Goal: Task Accomplishment & Management: Use online tool/utility

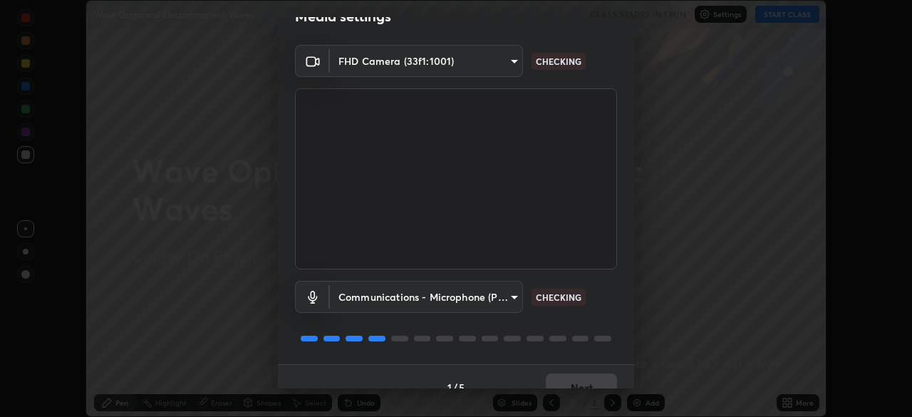
scroll to position [51, 0]
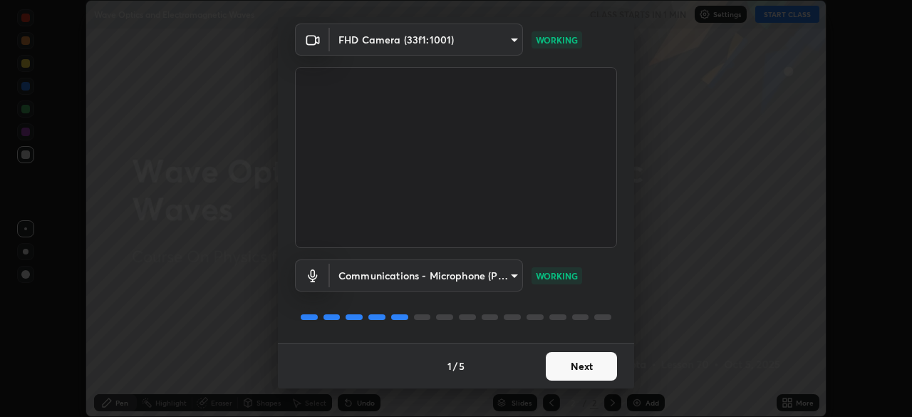
click at [586, 371] on button "Next" at bounding box center [581, 366] width 71 height 29
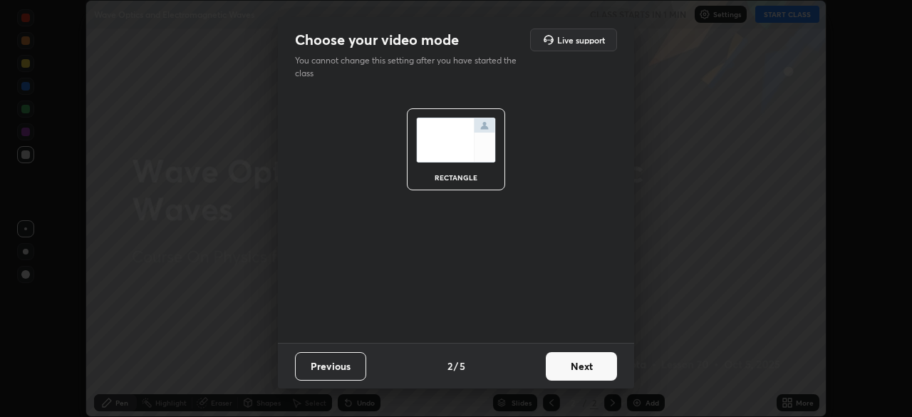
scroll to position [0, 0]
click at [585, 372] on button "Next" at bounding box center [581, 366] width 71 height 29
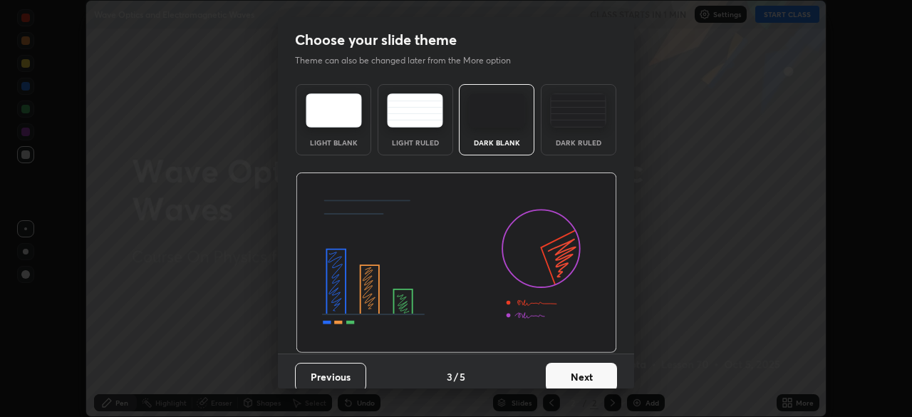
click at [583, 373] on button "Next" at bounding box center [581, 377] width 71 height 29
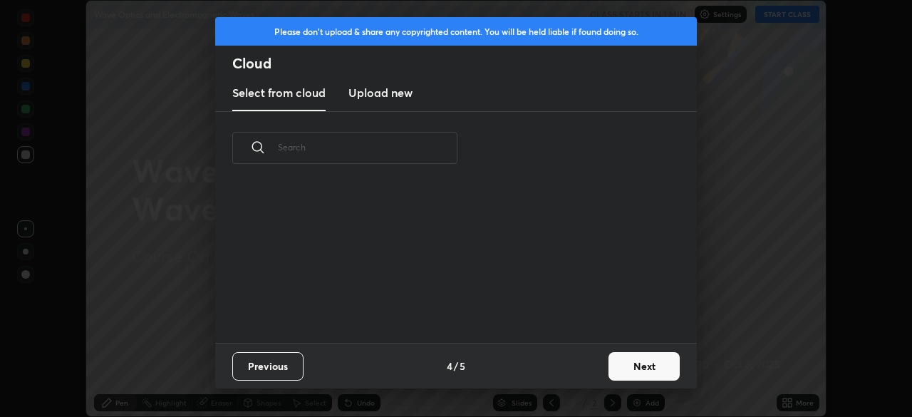
click at [583, 373] on div "Previous 4 / 5 Next" at bounding box center [456, 366] width 482 height 46
click at [611, 358] on button "Next" at bounding box center [644, 366] width 71 height 29
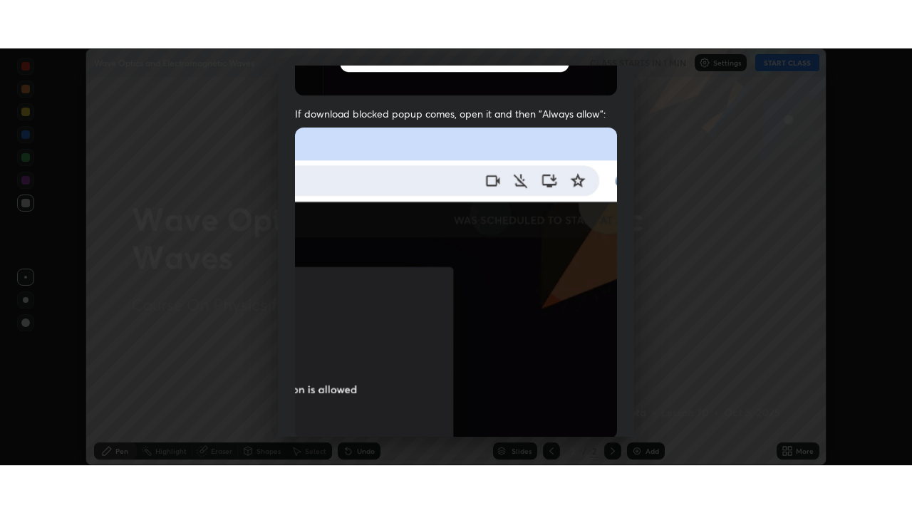
scroll to position [341, 0]
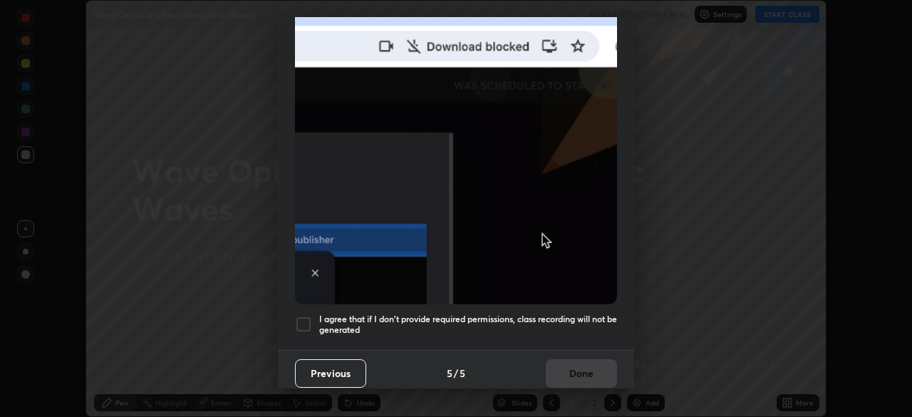
click at [572, 316] on h5 "I agree that if I don't provide required permissions, class recording will not …" at bounding box center [468, 325] width 298 height 22
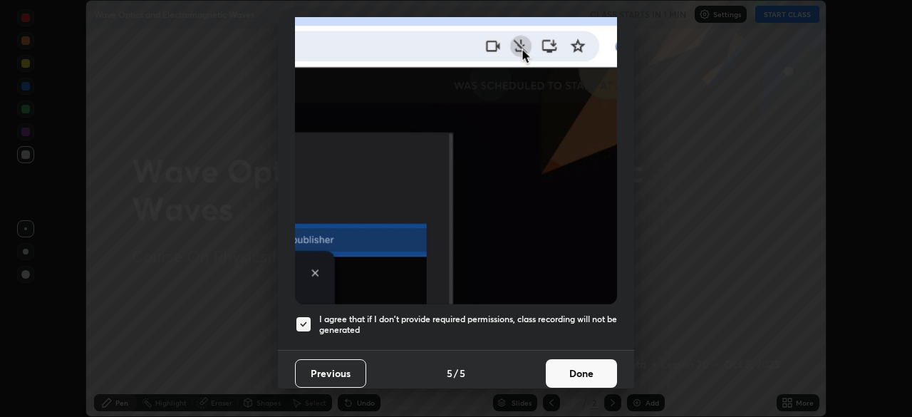
click at [581, 371] on button "Done" at bounding box center [581, 373] width 71 height 29
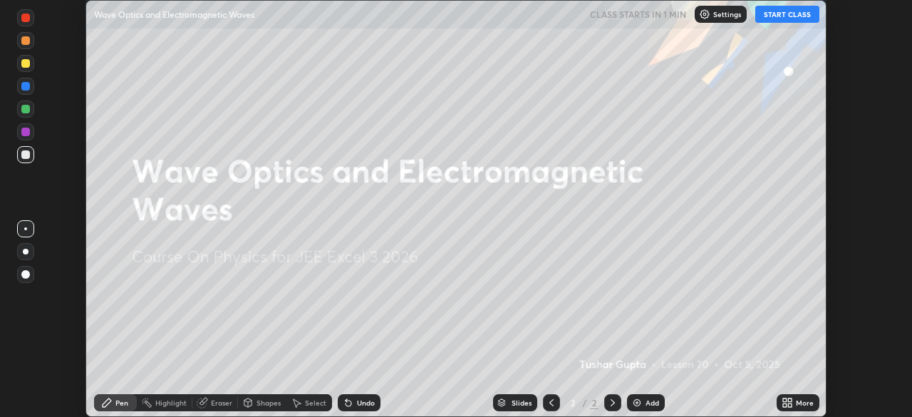
click at [772, 16] on button "START CLASS" at bounding box center [787, 14] width 64 height 17
click at [797, 395] on div "More" at bounding box center [798, 402] width 43 height 17
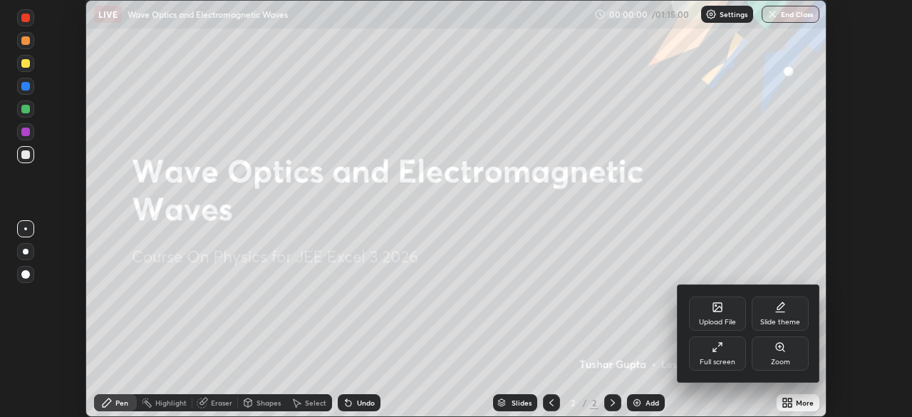
click at [720, 356] on div "Full screen" at bounding box center [717, 353] width 57 height 34
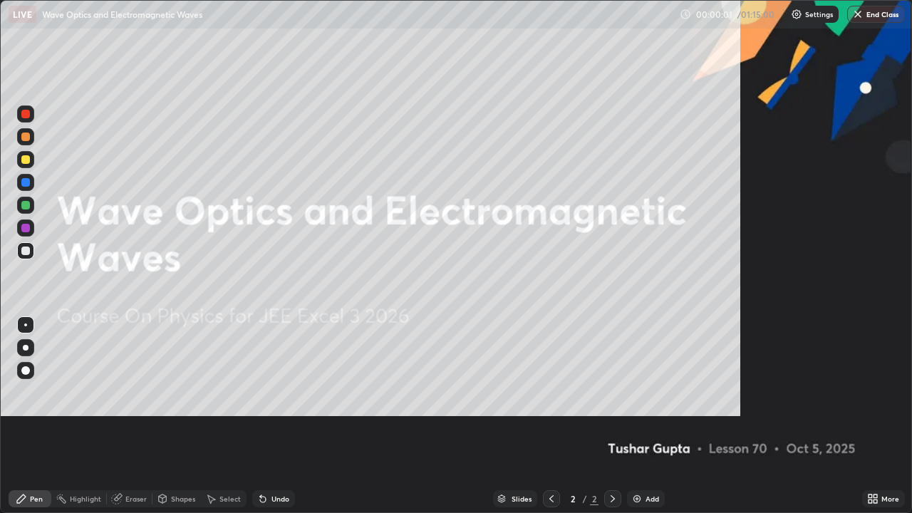
scroll to position [513, 912]
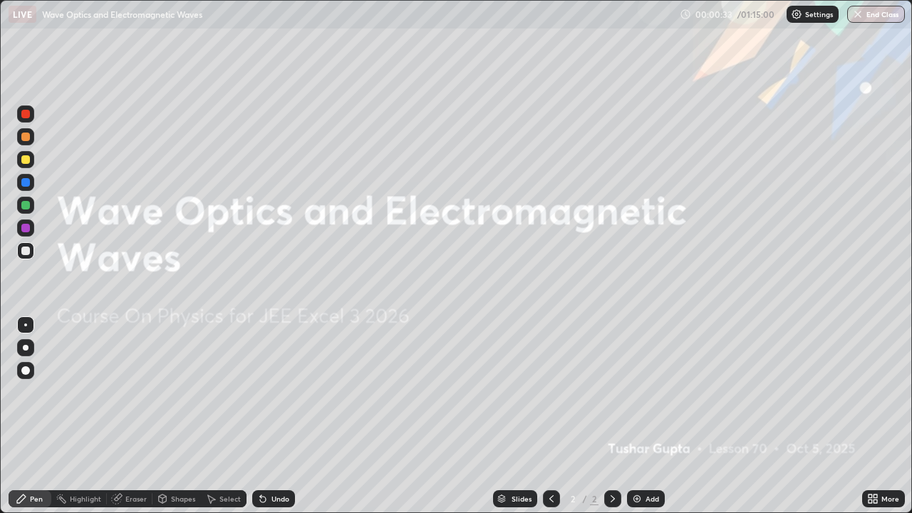
click at [642, 416] on div "Add" at bounding box center [646, 498] width 38 height 17
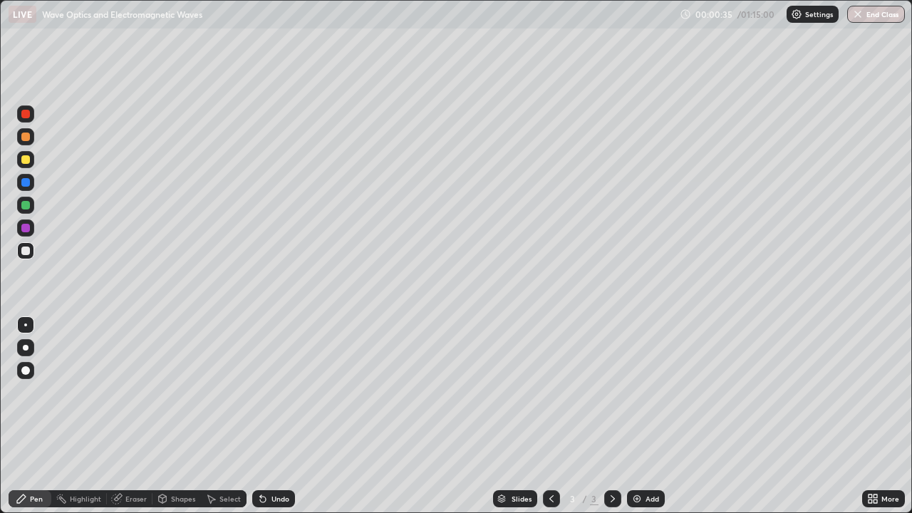
click at [31, 162] on div at bounding box center [25, 159] width 17 height 17
click at [177, 416] on div "Shapes" at bounding box center [183, 498] width 24 height 7
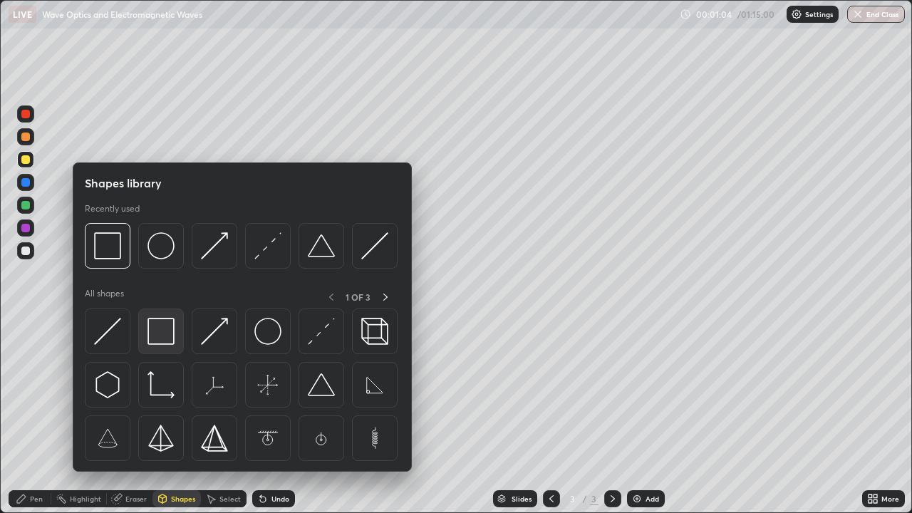
click at [159, 338] on img at bounding box center [161, 331] width 27 height 27
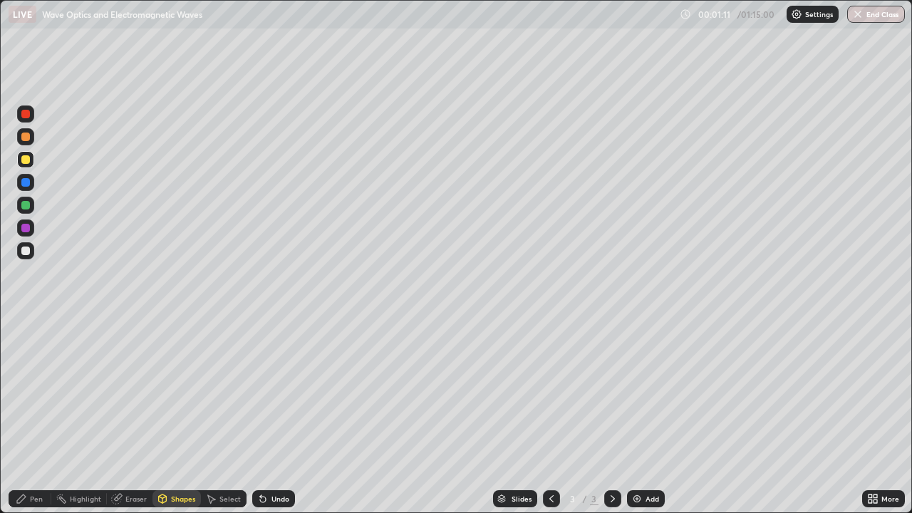
click at [552, 416] on div at bounding box center [551, 499] width 17 height 29
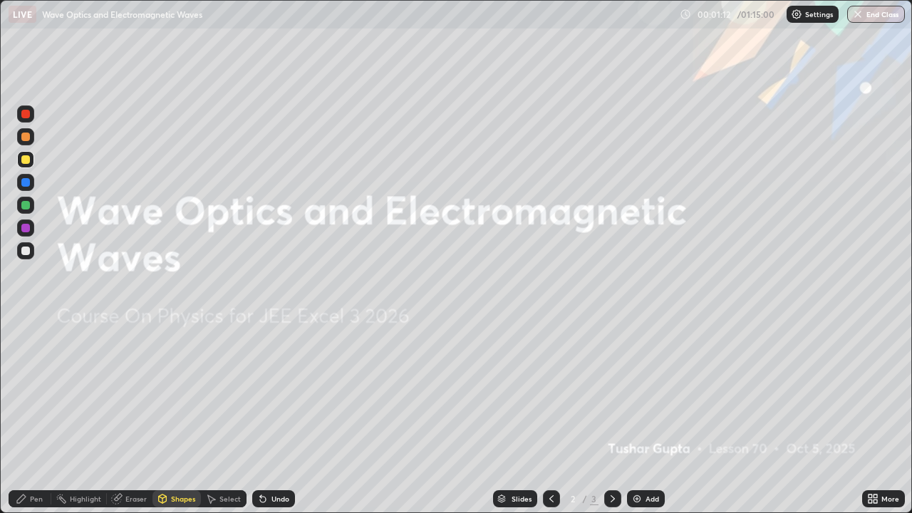
click at [656, 416] on div "Add" at bounding box center [653, 498] width 14 height 7
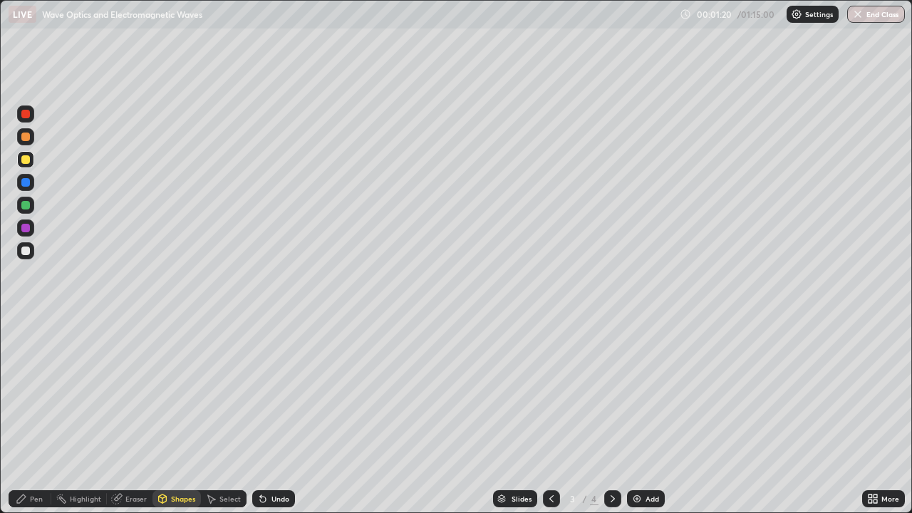
click at [38, 416] on div "Pen" at bounding box center [36, 498] width 13 height 7
click at [609, 416] on icon at bounding box center [612, 498] width 11 height 11
click at [175, 416] on div "Shapes" at bounding box center [183, 498] width 24 height 7
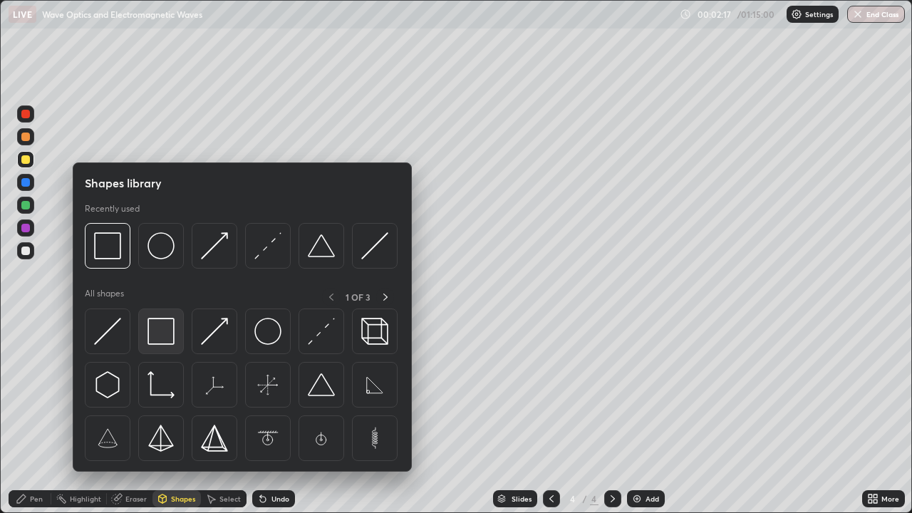
click at [171, 324] on img at bounding box center [161, 331] width 27 height 27
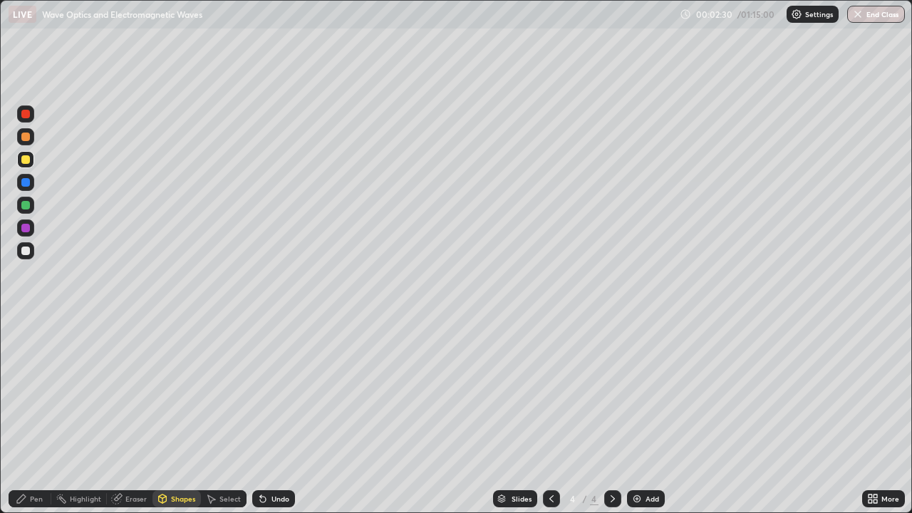
click at [264, 416] on div "Undo" at bounding box center [273, 498] width 43 height 17
click at [33, 416] on div "Pen" at bounding box center [36, 498] width 13 height 7
click at [177, 416] on div "Shapes" at bounding box center [183, 498] width 24 height 7
click at [120, 416] on icon at bounding box center [118, 497] width 8 height 7
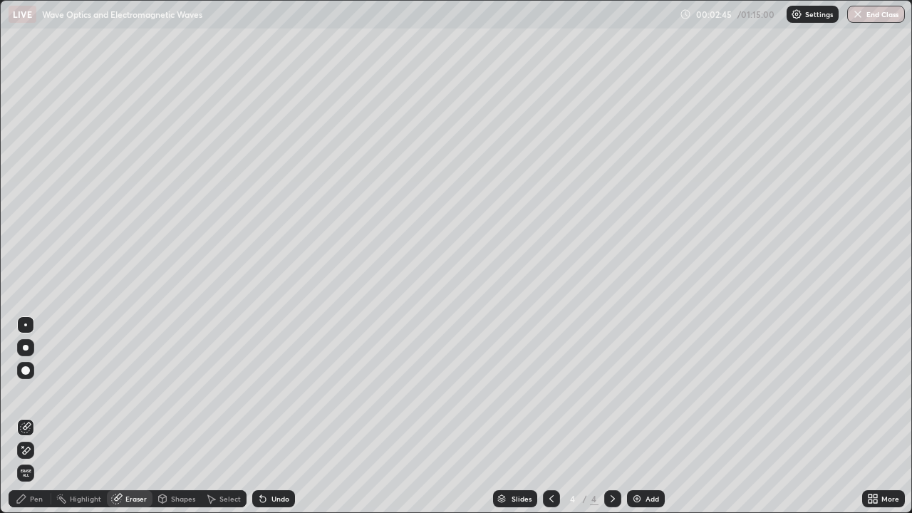
click at [31, 416] on div "Pen" at bounding box center [30, 498] width 43 height 17
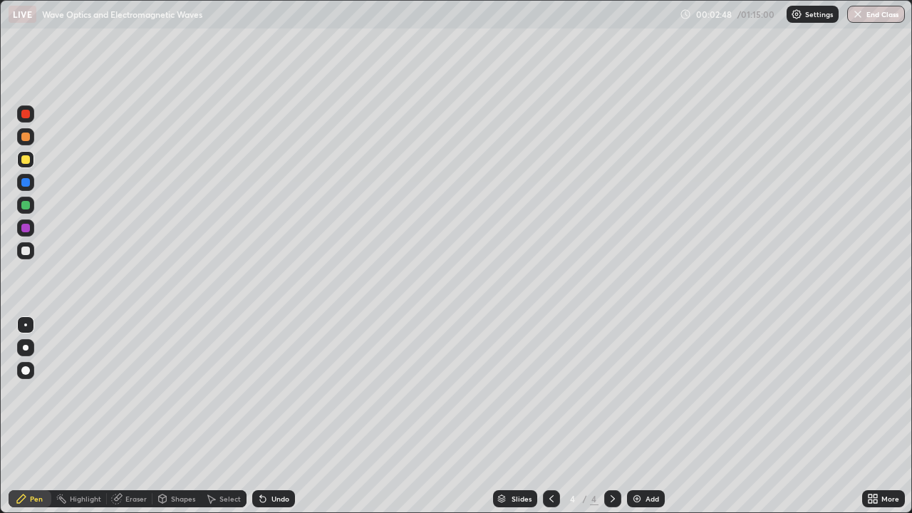
click at [175, 416] on div "Shapes" at bounding box center [183, 498] width 24 height 7
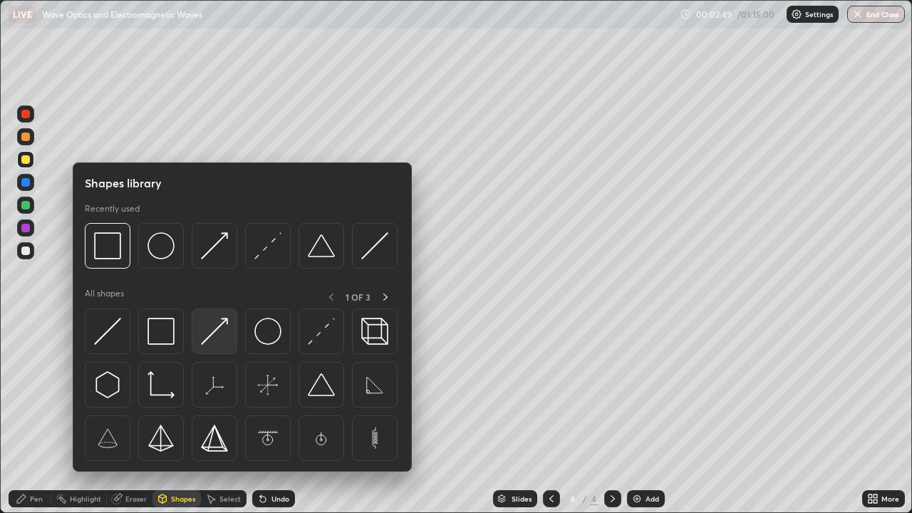
click at [207, 329] on img at bounding box center [214, 331] width 27 height 27
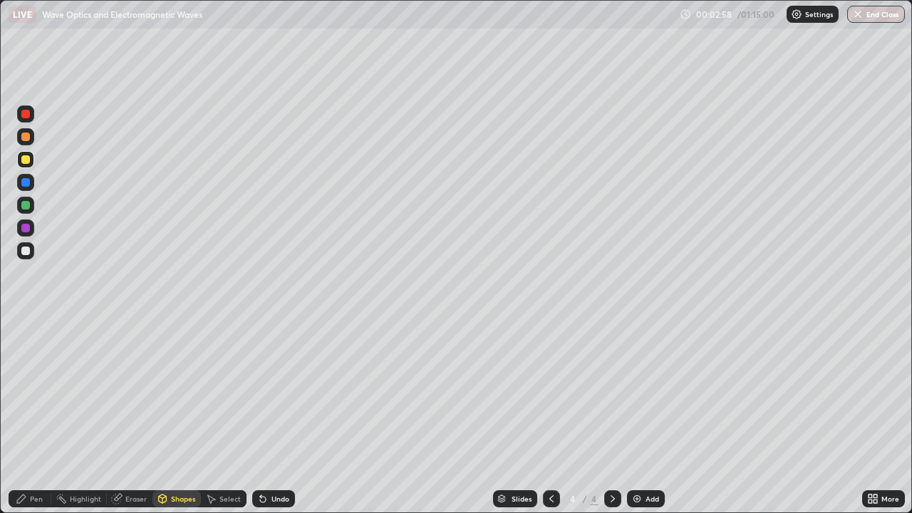
click at [261, 416] on icon at bounding box center [263, 500] width 6 height 6
click at [182, 416] on div "Shapes" at bounding box center [176, 498] width 48 height 17
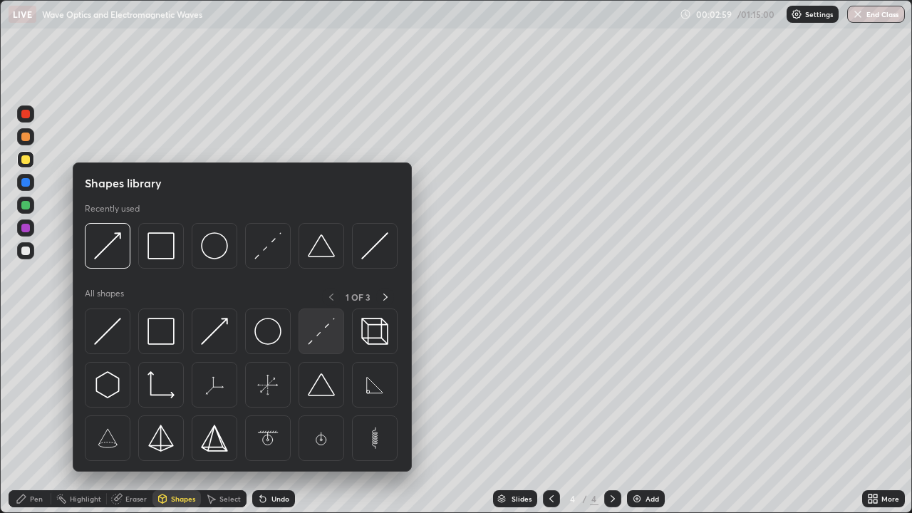
click at [331, 328] on img at bounding box center [321, 331] width 27 height 27
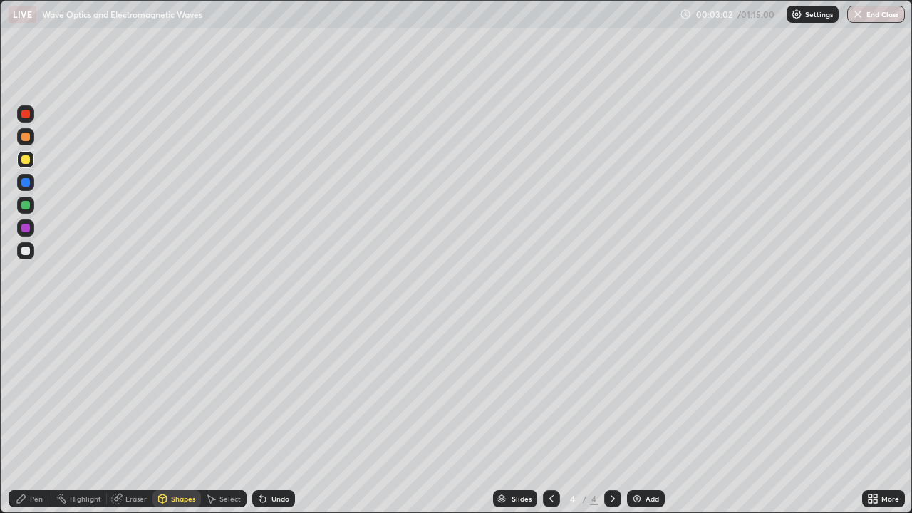
click at [261, 416] on icon at bounding box center [263, 500] width 6 height 6
click at [21, 416] on icon at bounding box center [21, 499] width 9 height 9
click at [178, 416] on div "Shapes" at bounding box center [183, 498] width 24 height 7
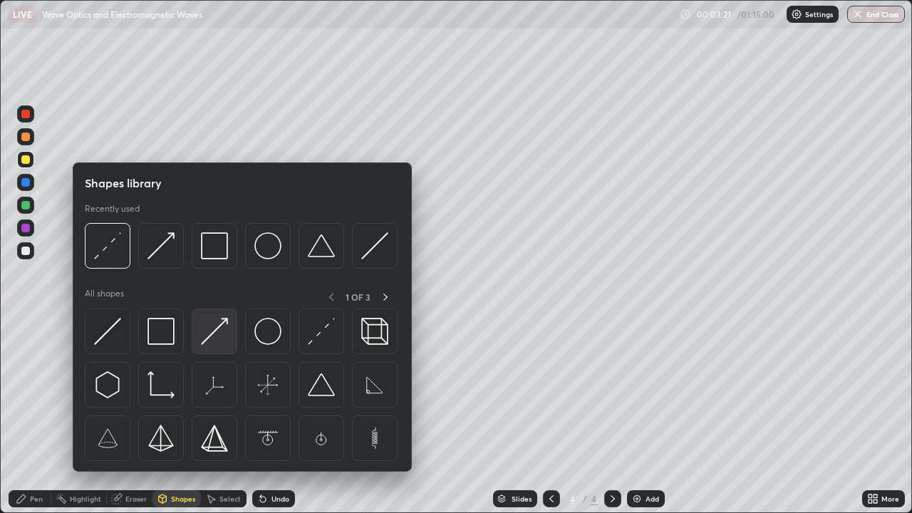
click at [216, 330] on img at bounding box center [214, 331] width 27 height 27
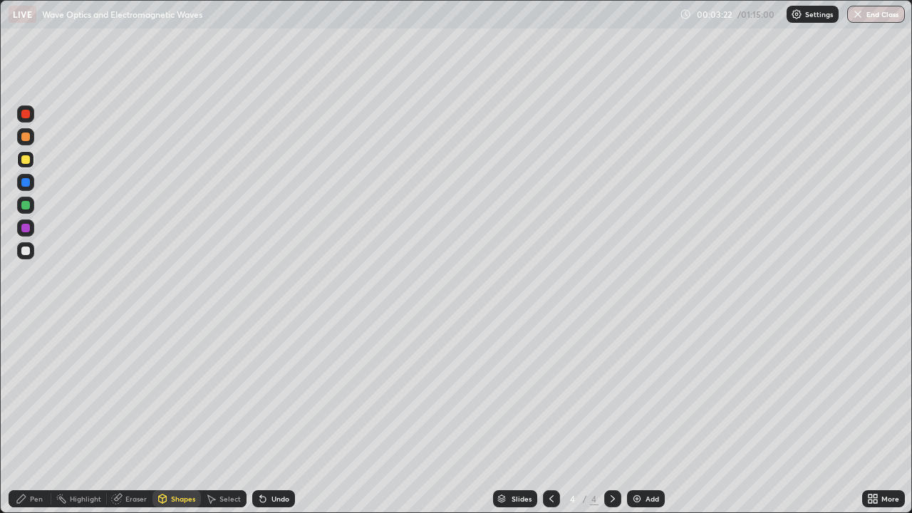
click at [29, 206] on div at bounding box center [25, 205] width 9 height 9
click at [182, 416] on div "Shapes" at bounding box center [183, 498] width 24 height 7
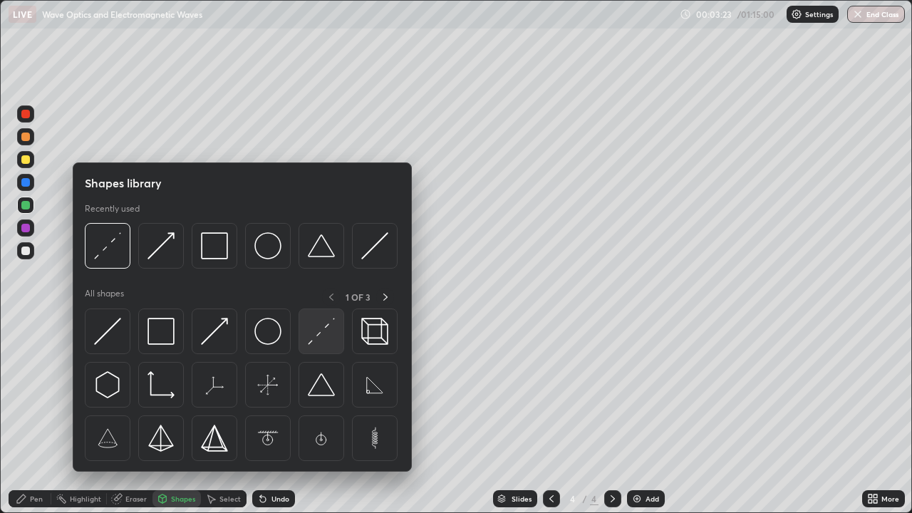
click at [314, 321] on img at bounding box center [321, 331] width 27 height 27
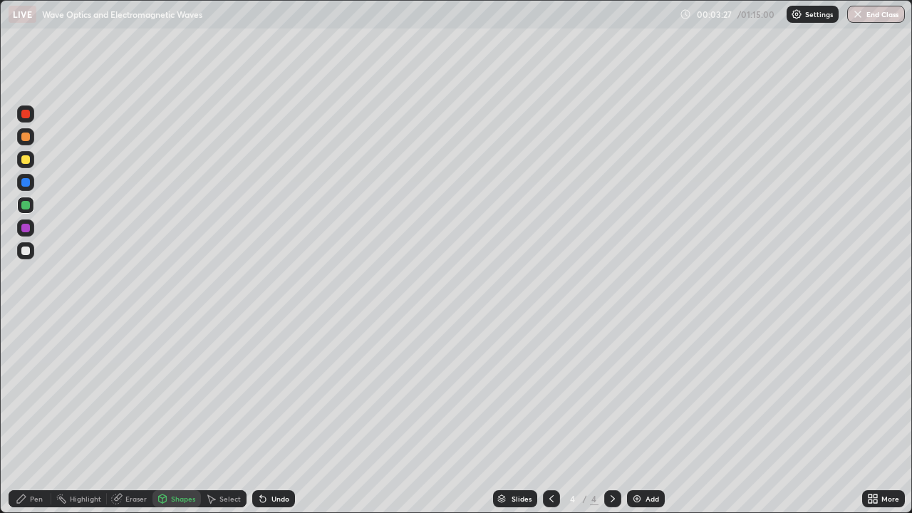
click at [36, 416] on div "Pen" at bounding box center [36, 498] width 13 height 7
click at [89, 416] on div "Highlight" at bounding box center [85, 498] width 31 height 7
click at [41, 416] on div "Pen" at bounding box center [36, 498] width 13 height 7
click at [89, 416] on div "Highlight" at bounding box center [85, 498] width 31 height 7
click at [26, 416] on icon at bounding box center [21, 498] width 11 height 11
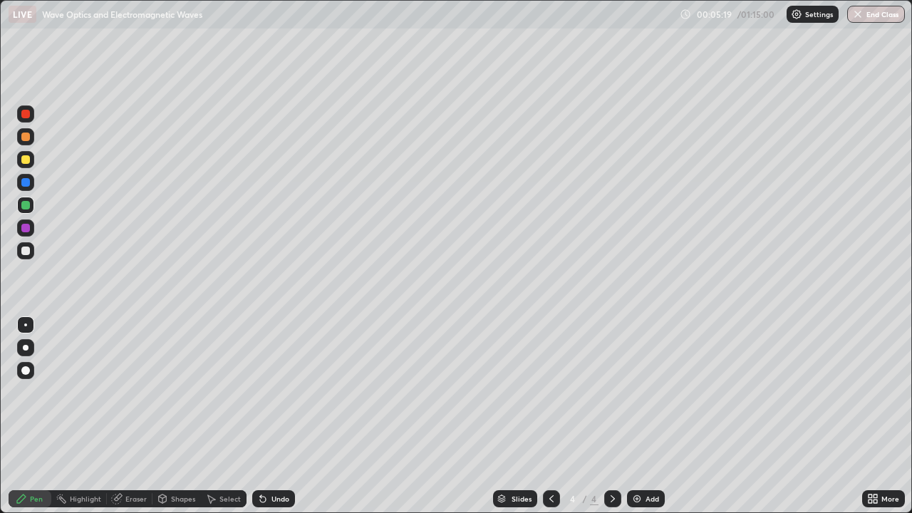
click at [275, 416] on div "Undo" at bounding box center [281, 498] width 18 height 7
click at [272, 416] on div "Undo" at bounding box center [273, 498] width 43 height 17
click at [274, 416] on div "Undo" at bounding box center [281, 498] width 18 height 7
click at [275, 416] on div "Undo" at bounding box center [281, 498] width 18 height 7
click at [272, 416] on div "Undo" at bounding box center [281, 498] width 18 height 7
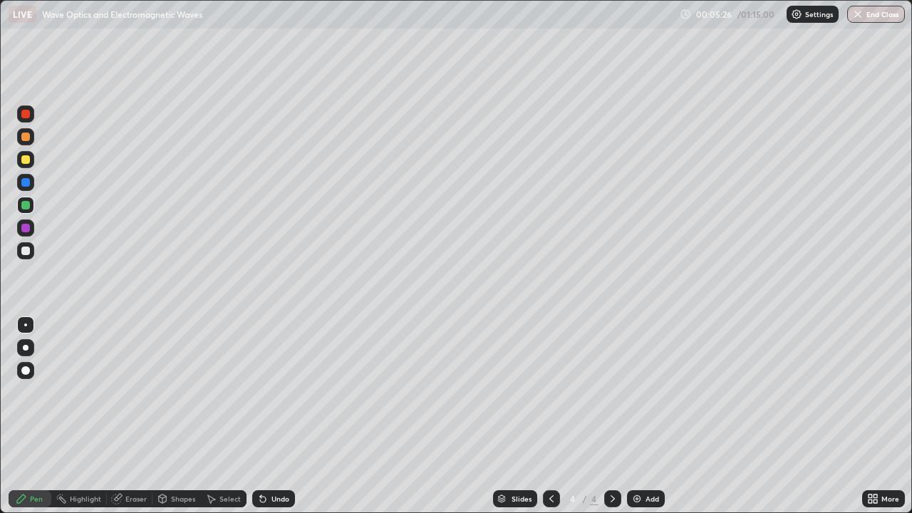
click at [28, 160] on div at bounding box center [25, 159] width 9 height 9
click at [25, 226] on div at bounding box center [25, 228] width 9 height 9
click at [131, 416] on div "Eraser" at bounding box center [135, 498] width 21 height 7
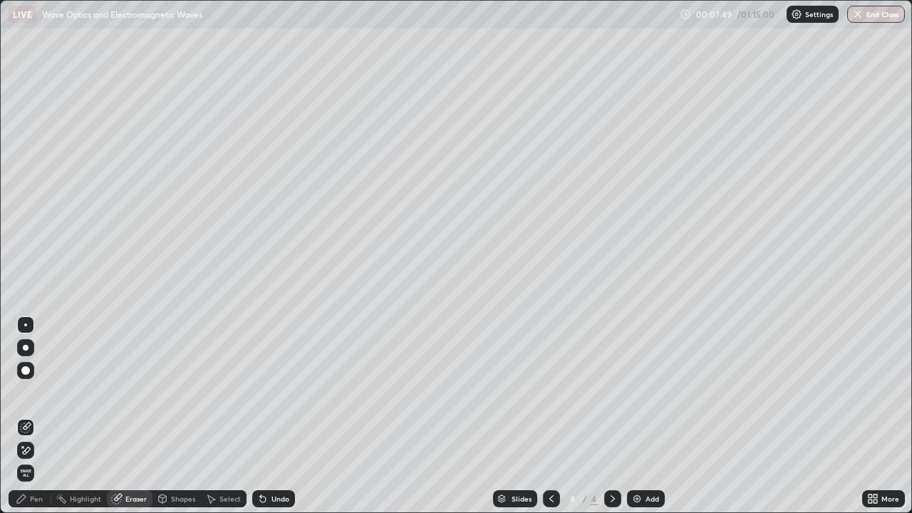
click at [182, 416] on div "Shapes" at bounding box center [183, 498] width 24 height 7
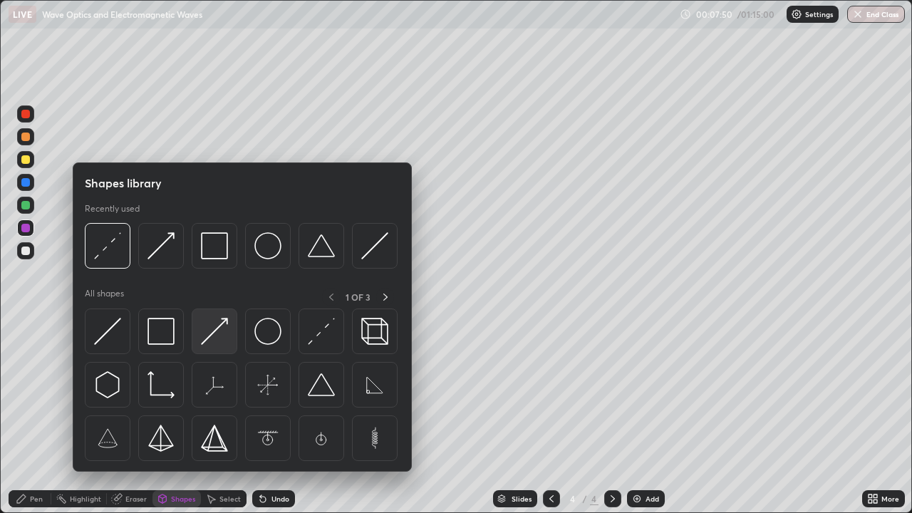
click at [218, 329] on img at bounding box center [214, 331] width 27 height 27
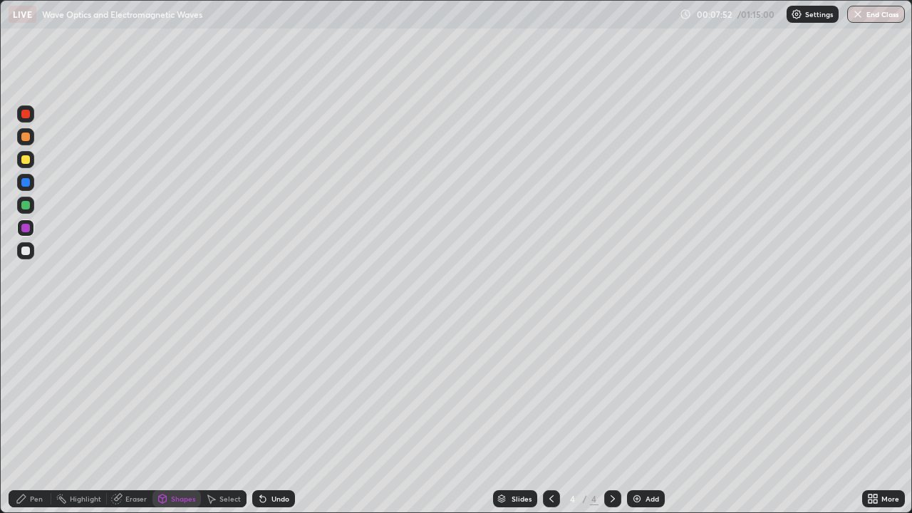
click at [26, 211] on div at bounding box center [25, 205] width 17 height 17
click at [178, 416] on div "Shapes" at bounding box center [183, 498] width 24 height 7
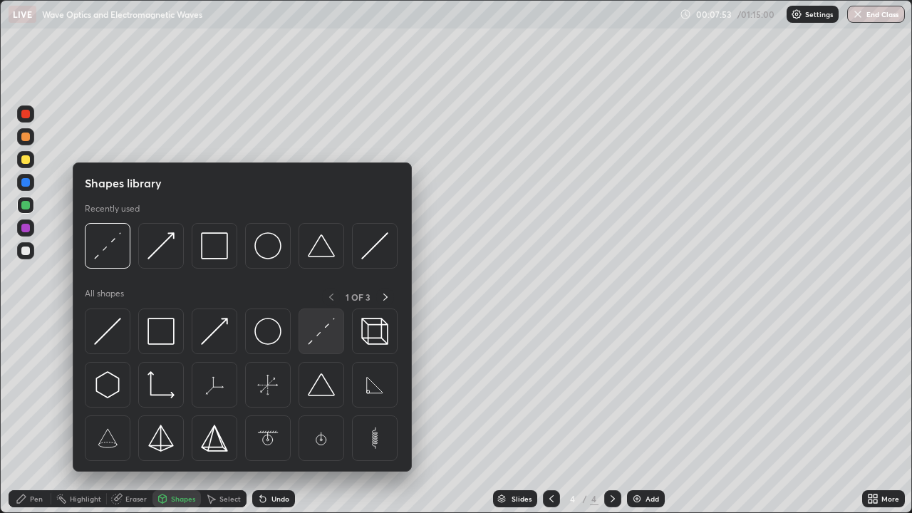
click at [322, 328] on img at bounding box center [321, 331] width 27 height 27
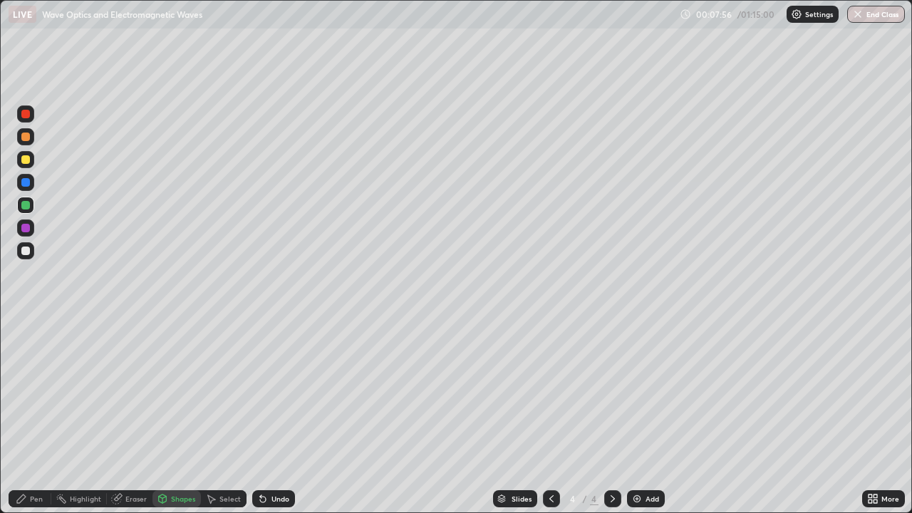
click at [30, 416] on div "Pen" at bounding box center [36, 498] width 13 height 7
click at [39, 416] on div "Pen" at bounding box center [36, 498] width 13 height 7
click at [646, 416] on div "Add" at bounding box center [653, 498] width 14 height 7
click at [179, 416] on div "Shapes" at bounding box center [183, 498] width 24 height 7
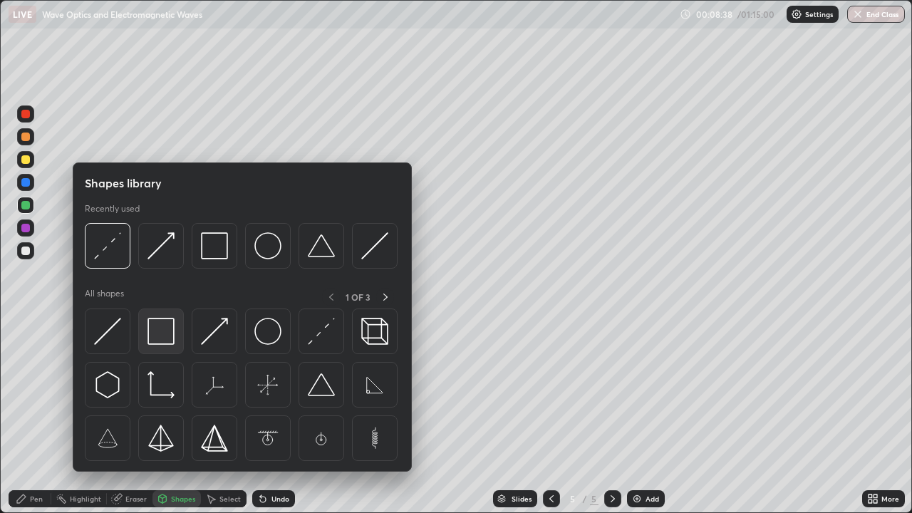
click at [159, 319] on img at bounding box center [161, 331] width 27 height 27
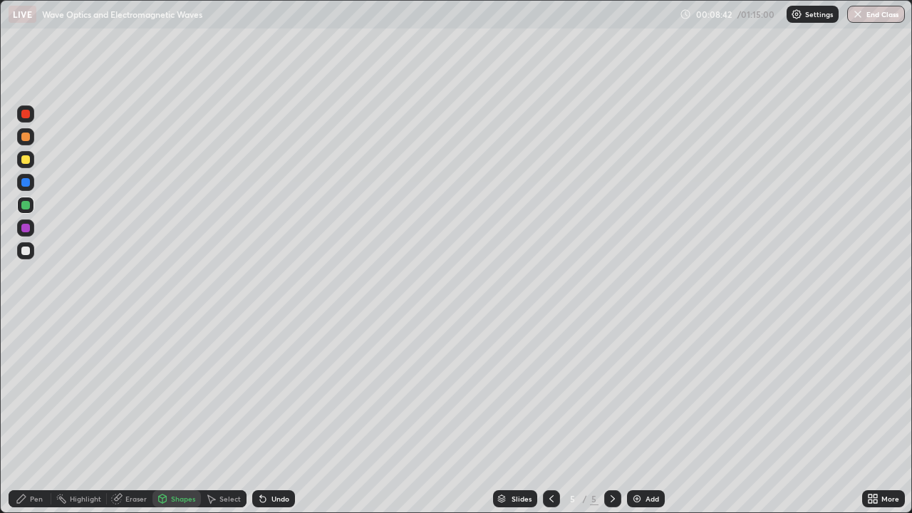
click at [35, 416] on div "Pen" at bounding box center [30, 498] width 43 height 17
click at [543, 416] on div at bounding box center [551, 499] width 17 height 29
click at [87, 416] on div "Highlight" at bounding box center [85, 498] width 31 height 7
click at [611, 416] on icon at bounding box center [612, 498] width 11 height 11
click at [40, 416] on div "Pen" at bounding box center [30, 498] width 43 height 17
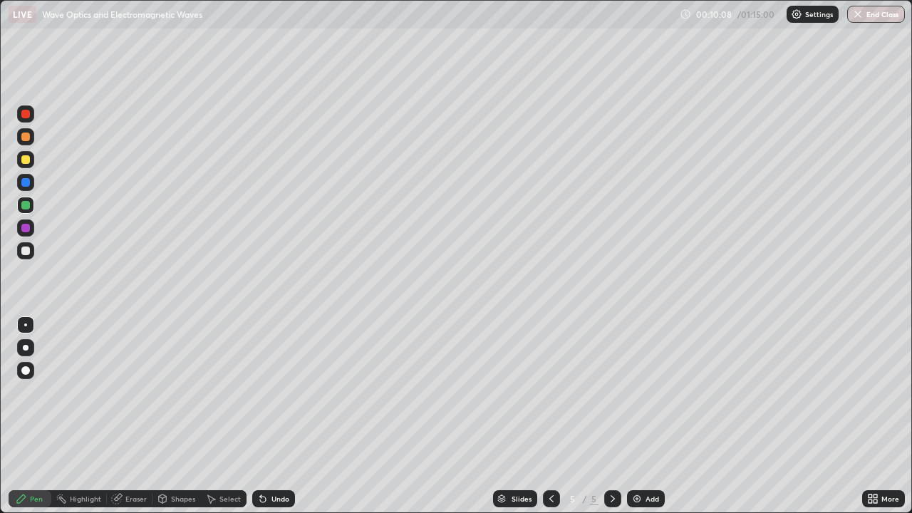
click at [33, 248] on div at bounding box center [25, 250] width 17 height 17
click at [180, 416] on div "Shapes" at bounding box center [183, 498] width 24 height 7
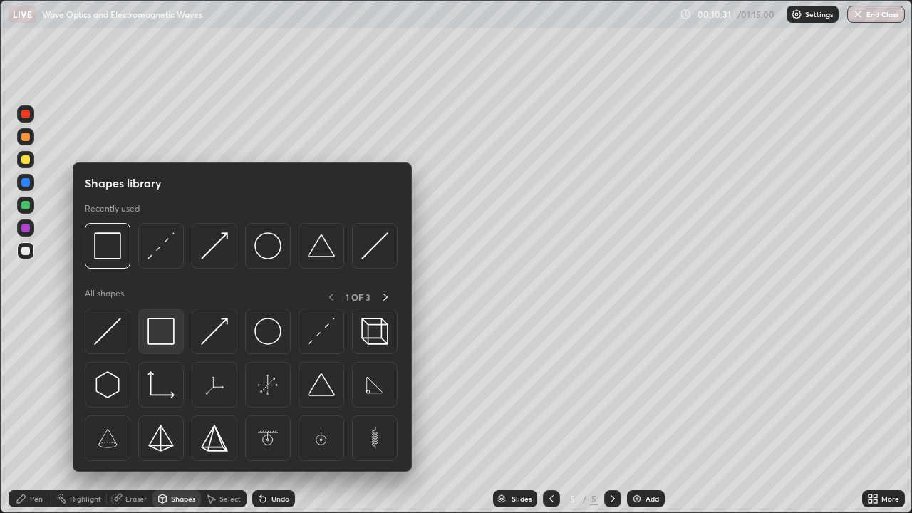
click at [159, 329] on img at bounding box center [161, 331] width 27 height 27
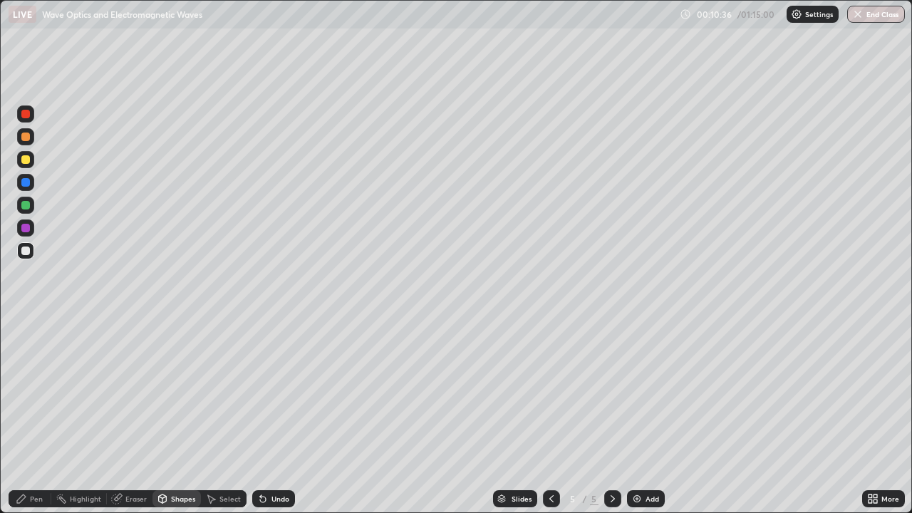
click at [44, 416] on div "Pen" at bounding box center [30, 498] width 43 height 17
click at [651, 416] on div "Add" at bounding box center [653, 498] width 14 height 7
click at [26, 162] on div at bounding box center [25, 159] width 9 height 9
click at [292, 416] on div "Undo" at bounding box center [273, 498] width 43 height 17
click at [552, 416] on icon at bounding box center [551, 498] width 11 height 11
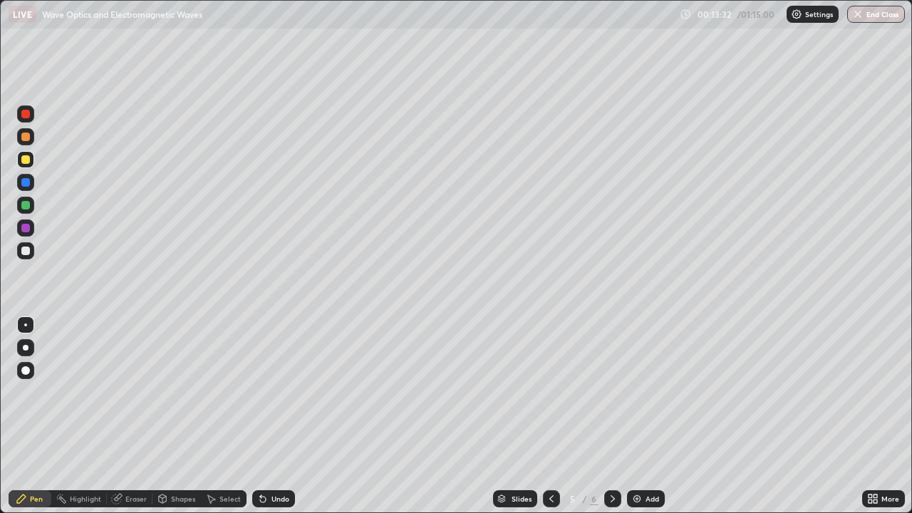
click at [642, 416] on div "Add" at bounding box center [646, 498] width 38 height 17
click at [609, 416] on div at bounding box center [612, 498] width 17 height 17
click at [558, 416] on div at bounding box center [551, 498] width 17 height 17
click at [550, 416] on icon at bounding box center [551, 498] width 11 height 11
click at [611, 416] on icon at bounding box center [612, 498] width 11 height 11
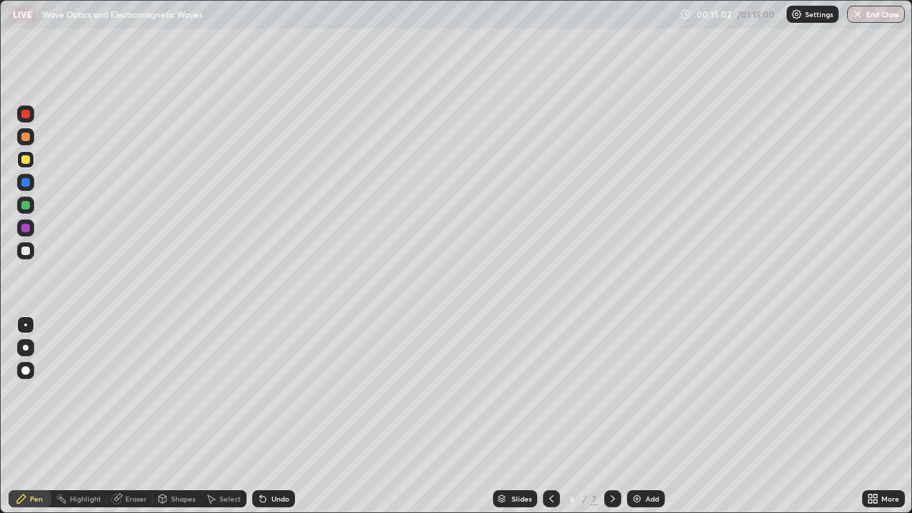
click at [611, 416] on icon at bounding box center [612, 498] width 11 height 11
click at [643, 416] on div "Add" at bounding box center [646, 498] width 38 height 17
click at [281, 416] on div "Undo" at bounding box center [281, 498] width 18 height 7
click at [279, 416] on div "Undo" at bounding box center [273, 498] width 43 height 17
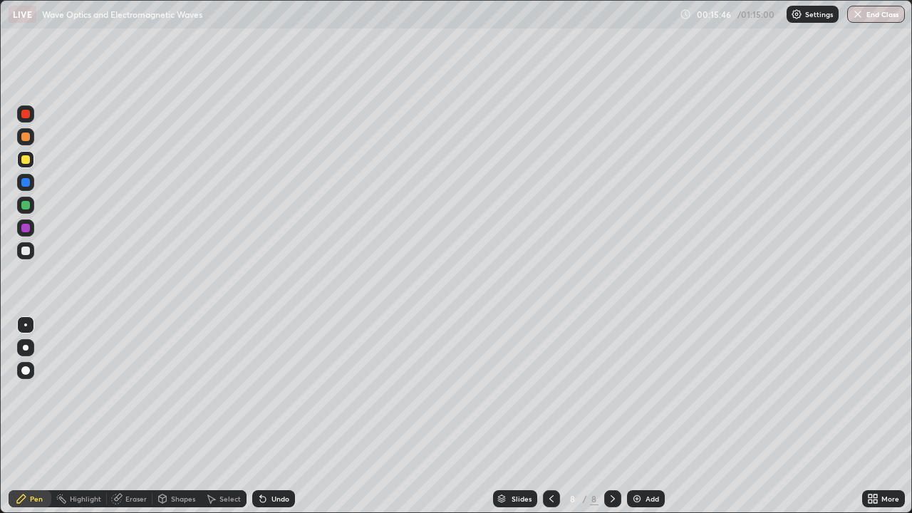
click at [284, 416] on div "Undo" at bounding box center [281, 498] width 18 height 7
click at [550, 416] on icon at bounding box center [551, 498] width 11 height 11
click at [557, 416] on div at bounding box center [551, 498] width 17 height 17
click at [556, 416] on div at bounding box center [551, 499] width 17 height 29
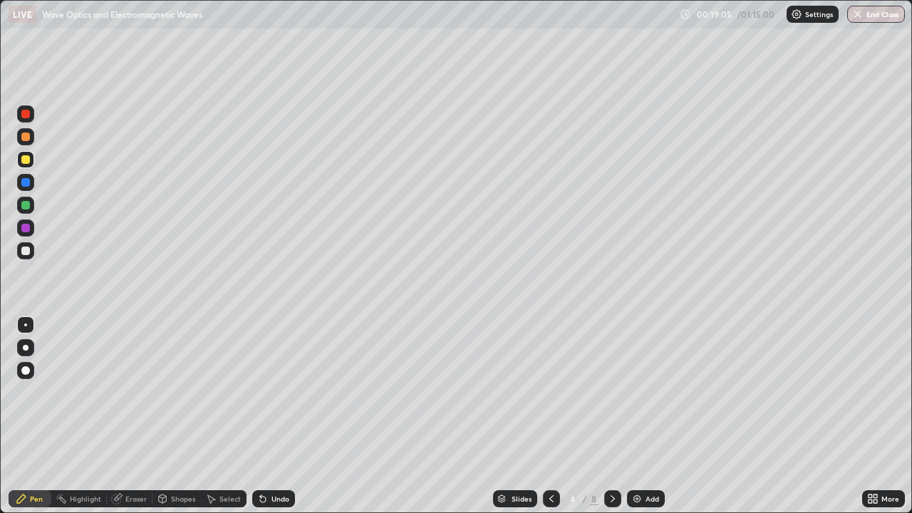
click at [613, 416] on icon at bounding box center [612, 498] width 11 height 11
click at [549, 416] on div at bounding box center [551, 498] width 17 height 17
click at [171, 416] on div "Shapes" at bounding box center [183, 498] width 24 height 7
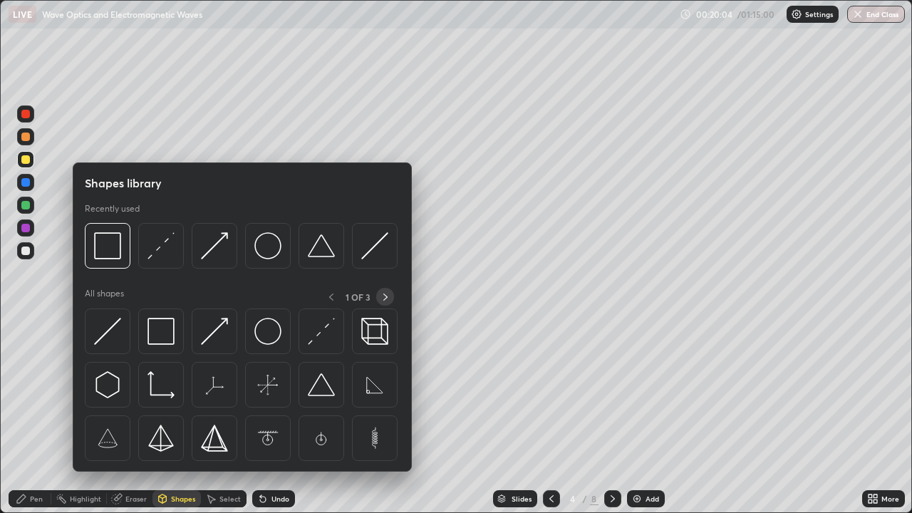
click at [381, 291] on icon at bounding box center [385, 296] width 11 height 11
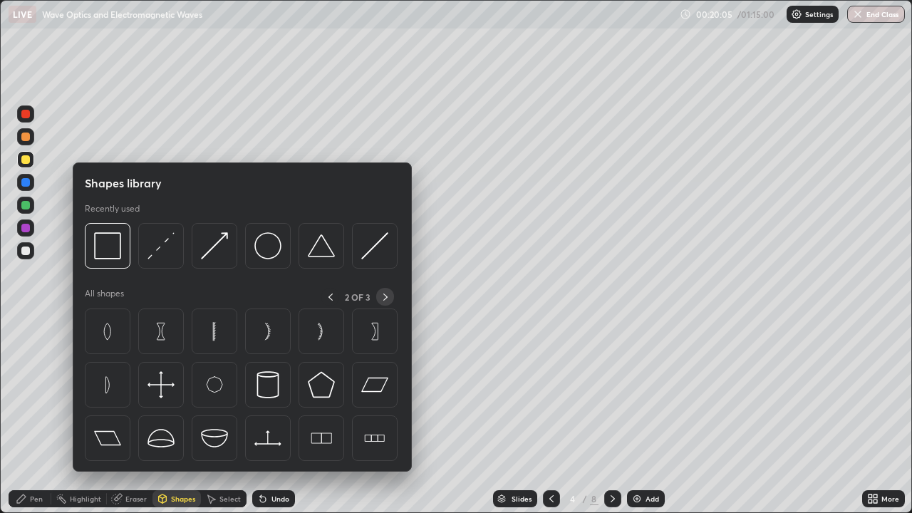
click at [387, 294] on icon at bounding box center [385, 296] width 11 height 11
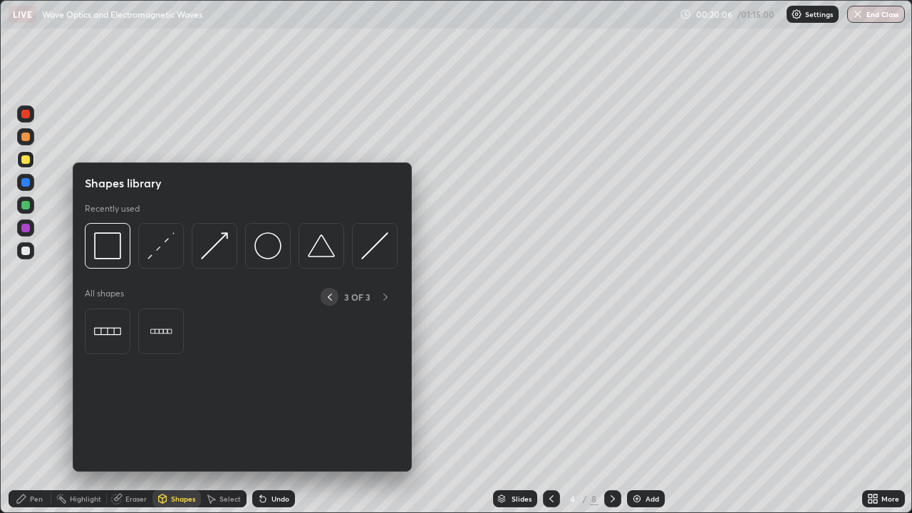
click at [330, 299] on icon at bounding box center [329, 296] width 11 height 11
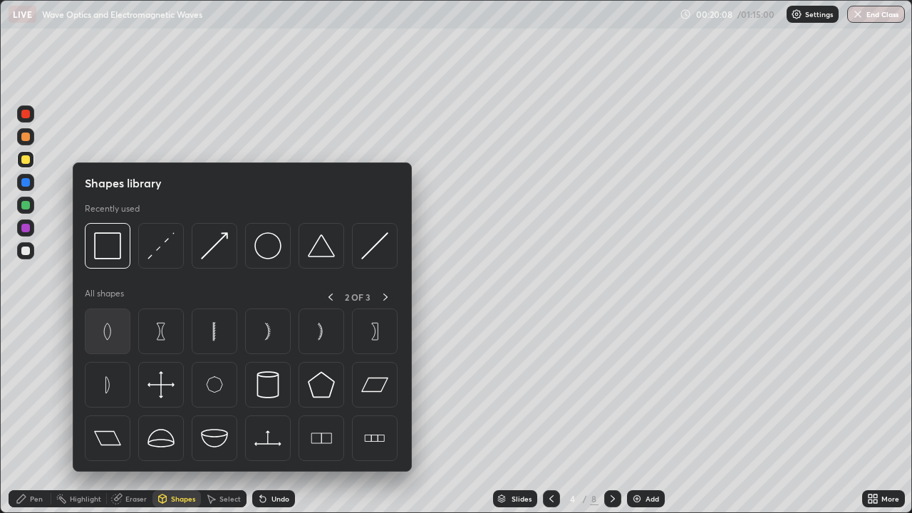
click at [116, 332] on img at bounding box center [107, 331] width 27 height 27
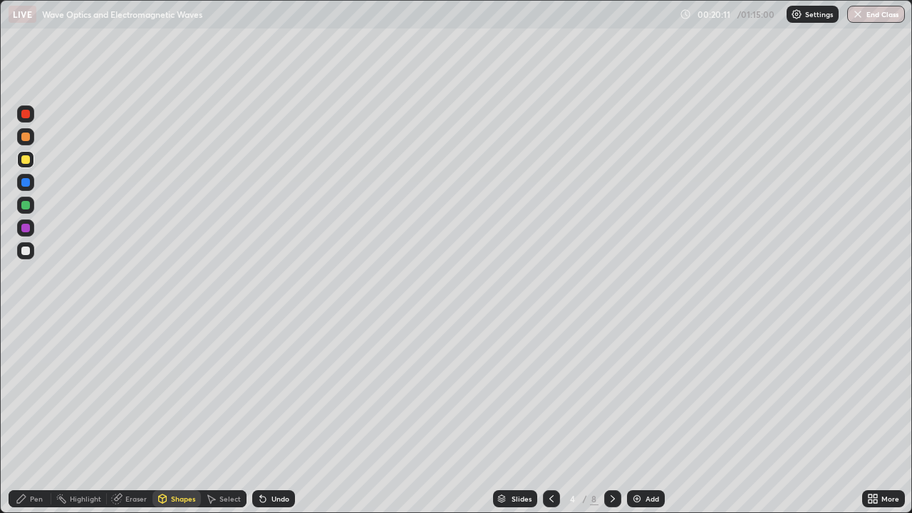
click at [169, 416] on div "Shapes" at bounding box center [176, 498] width 48 height 17
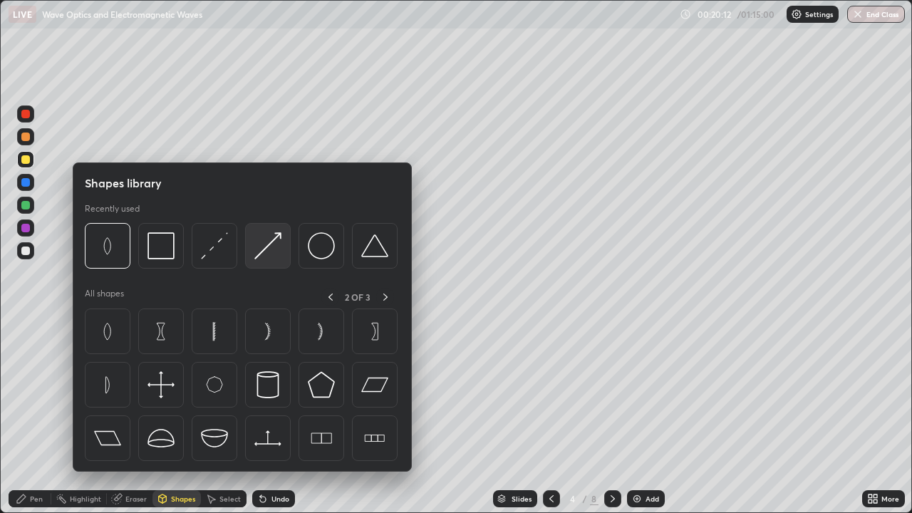
click at [267, 254] on img at bounding box center [267, 245] width 27 height 27
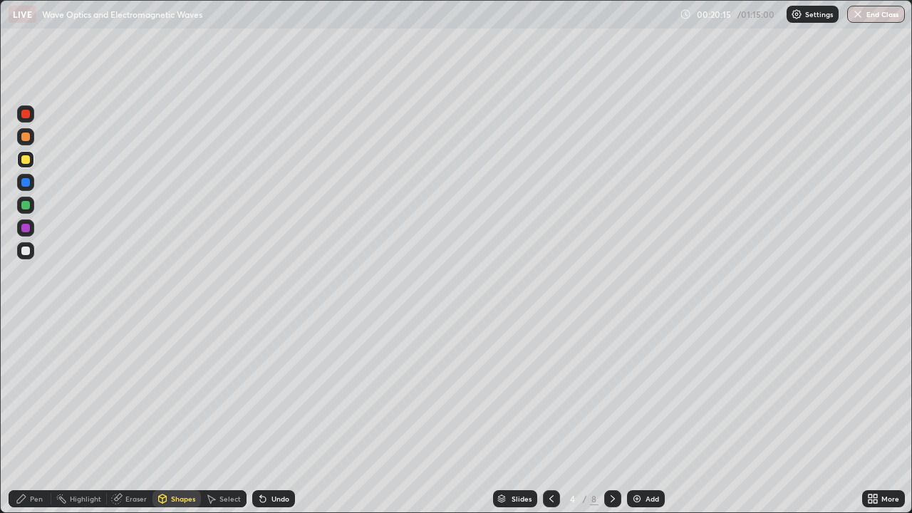
click at [31, 416] on div "Pen" at bounding box center [36, 498] width 13 height 7
click at [285, 416] on div "Undo" at bounding box center [281, 498] width 18 height 7
click at [173, 416] on div "Shapes" at bounding box center [176, 498] width 48 height 17
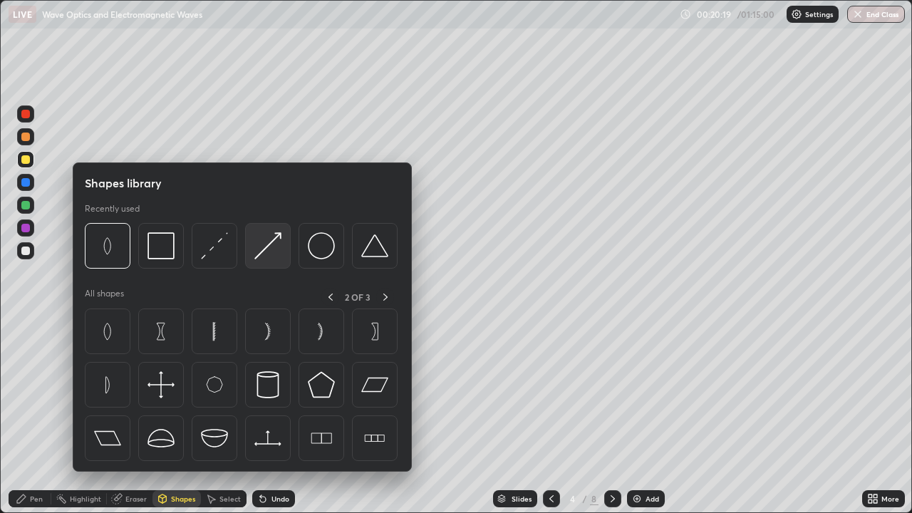
click at [270, 259] on img at bounding box center [267, 245] width 27 height 27
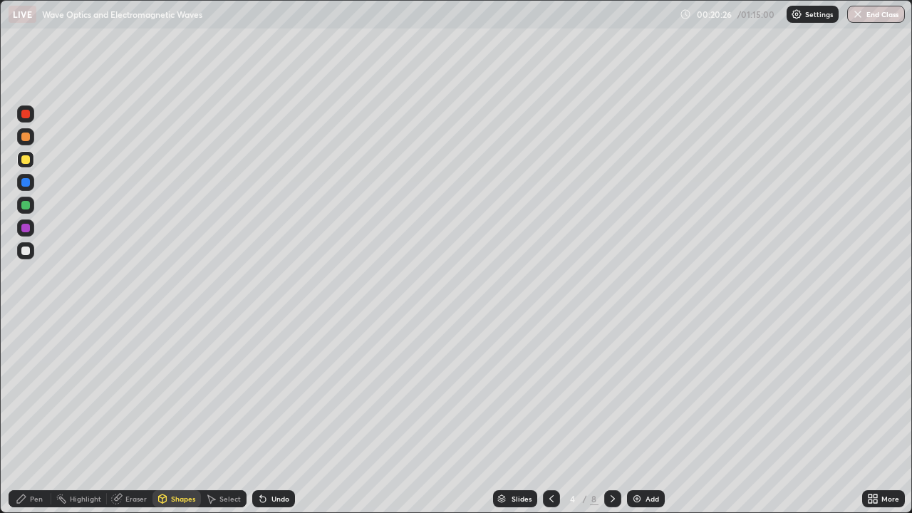
click at [272, 416] on div "Undo" at bounding box center [281, 498] width 18 height 7
click at [273, 416] on div "Undo" at bounding box center [281, 498] width 18 height 7
click at [29, 416] on div "Pen" at bounding box center [30, 498] width 43 height 17
click at [611, 416] on icon at bounding box center [612, 498] width 11 height 11
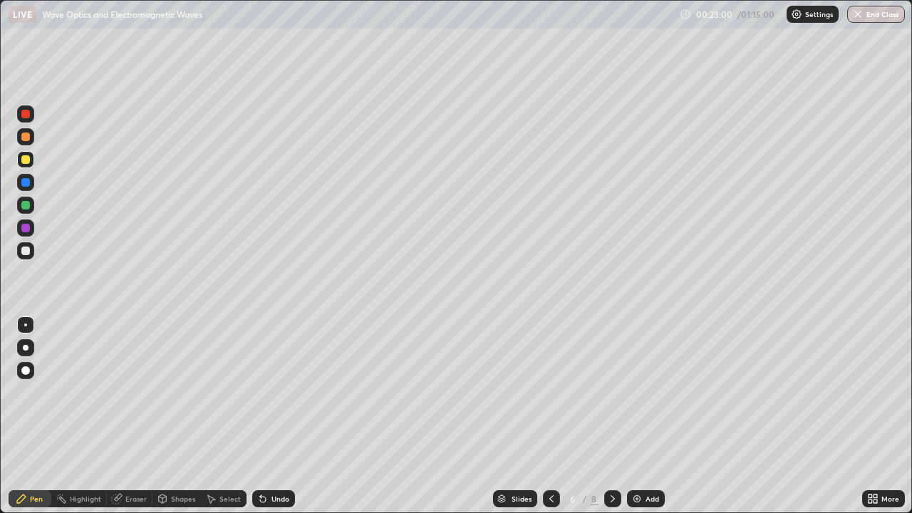
click at [611, 416] on icon at bounding box center [612, 498] width 11 height 11
click at [550, 416] on icon at bounding box center [551, 498] width 11 height 11
click at [549, 416] on icon at bounding box center [551, 498] width 11 height 11
click at [610, 416] on icon at bounding box center [612, 498] width 11 height 11
click at [611, 416] on icon at bounding box center [612, 498] width 11 height 11
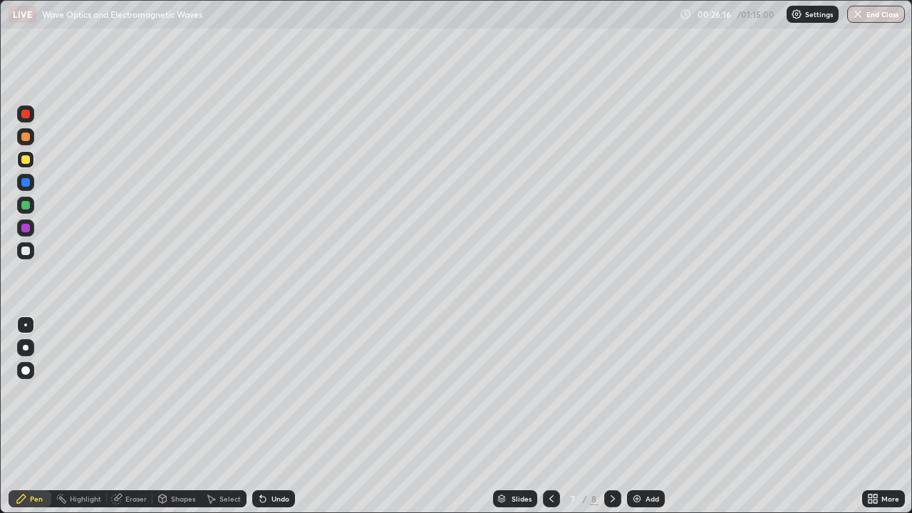
click at [611, 416] on icon at bounding box center [612, 498] width 11 height 11
click at [638, 416] on div "Add" at bounding box center [646, 498] width 38 height 17
click at [276, 416] on div "Undo" at bounding box center [281, 498] width 18 height 7
click at [27, 252] on div at bounding box center [25, 251] width 9 height 9
click at [640, 416] on div "Add" at bounding box center [646, 498] width 38 height 17
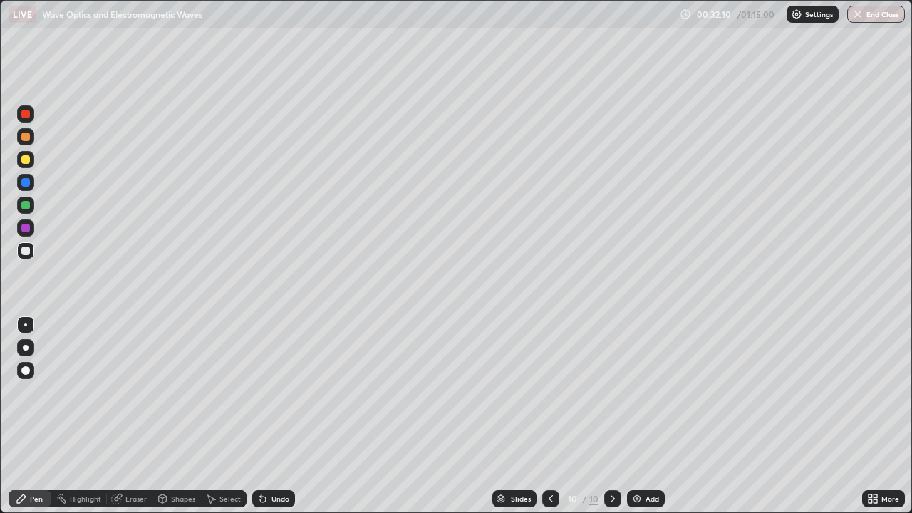
click at [285, 416] on div "Undo" at bounding box center [273, 498] width 43 height 17
click at [26, 162] on div at bounding box center [25, 159] width 9 height 9
click at [132, 416] on div "Eraser" at bounding box center [135, 498] width 21 height 7
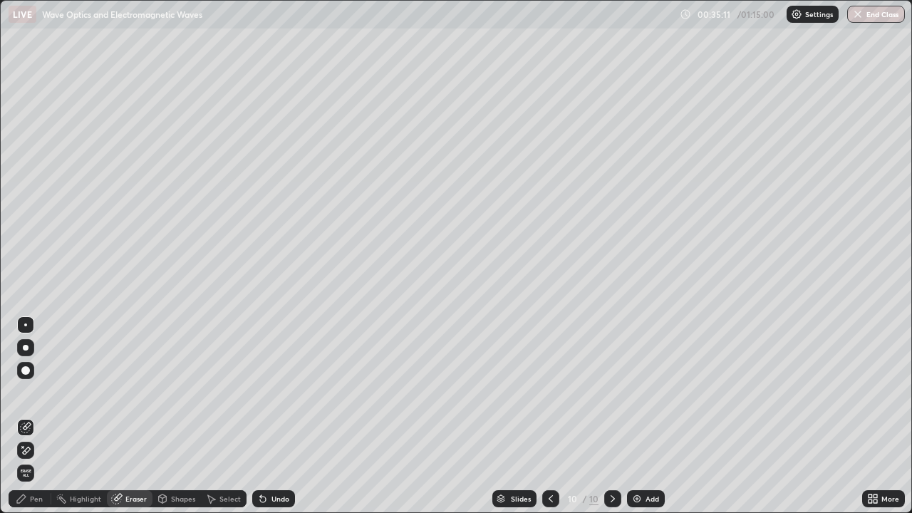
click at [31, 416] on icon at bounding box center [25, 451] width 11 height 12
click at [43, 416] on div "Pen" at bounding box center [30, 498] width 43 height 17
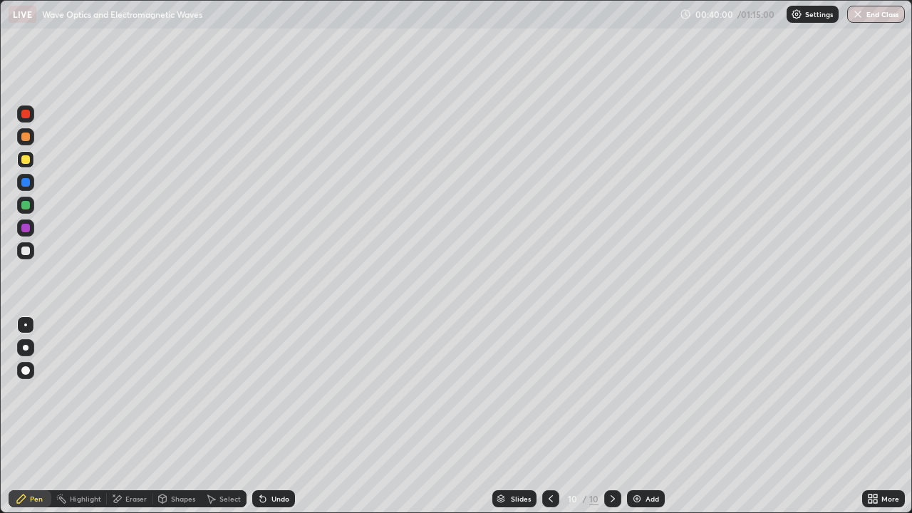
click at [631, 416] on img at bounding box center [636, 498] width 11 height 11
click at [175, 416] on div "Shapes" at bounding box center [176, 498] width 48 height 17
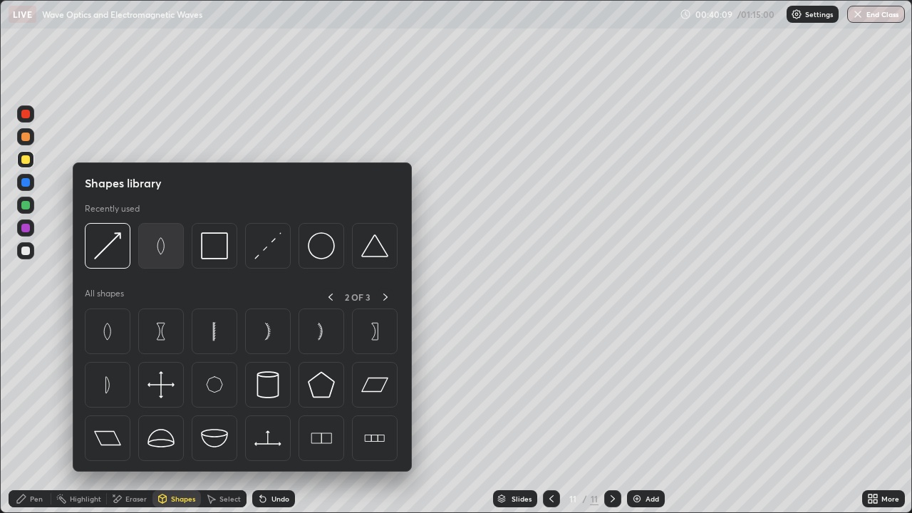
click at [167, 245] on img at bounding box center [161, 245] width 27 height 27
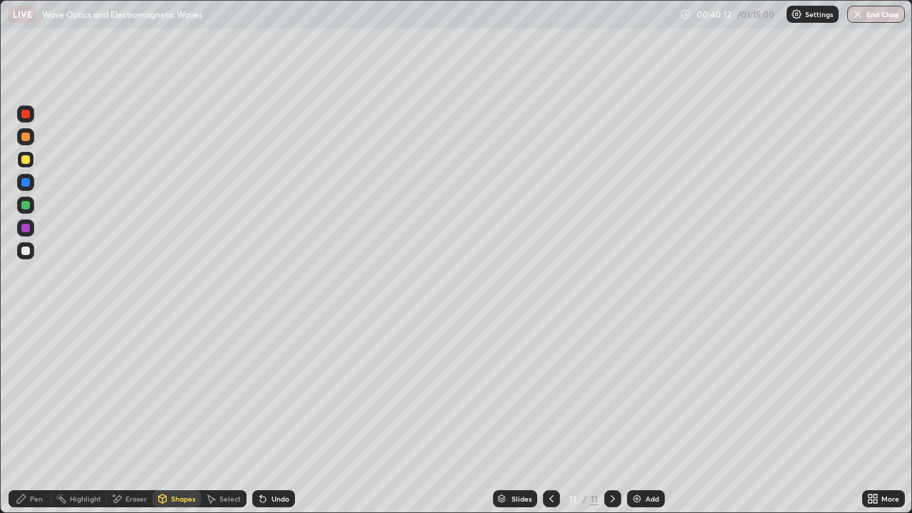
click at [37, 416] on div "Pen" at bounding box center [30, 498] width 43 height 17
click at [180, 416] on div "Shapes" at bounding box center [176, 498] width 48 height 17
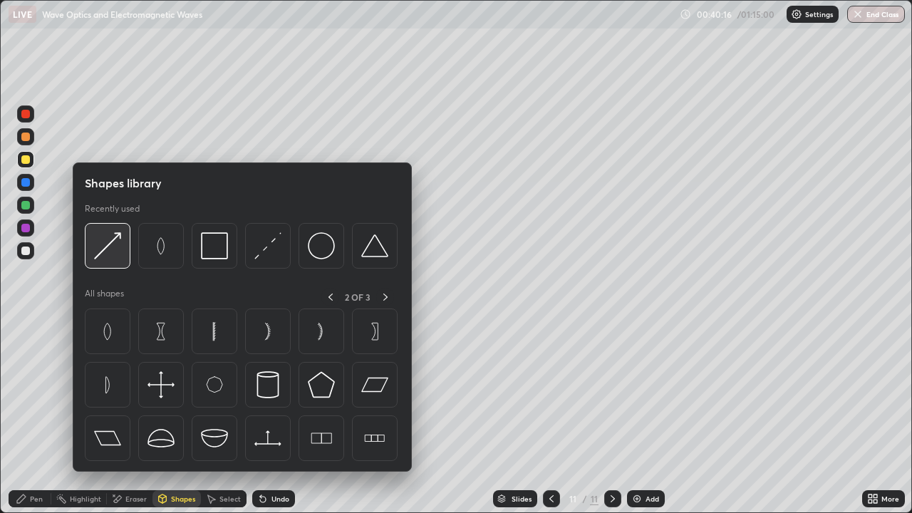
click at [115, 240] on img at bounding box center [107, 245] width 27 height 27
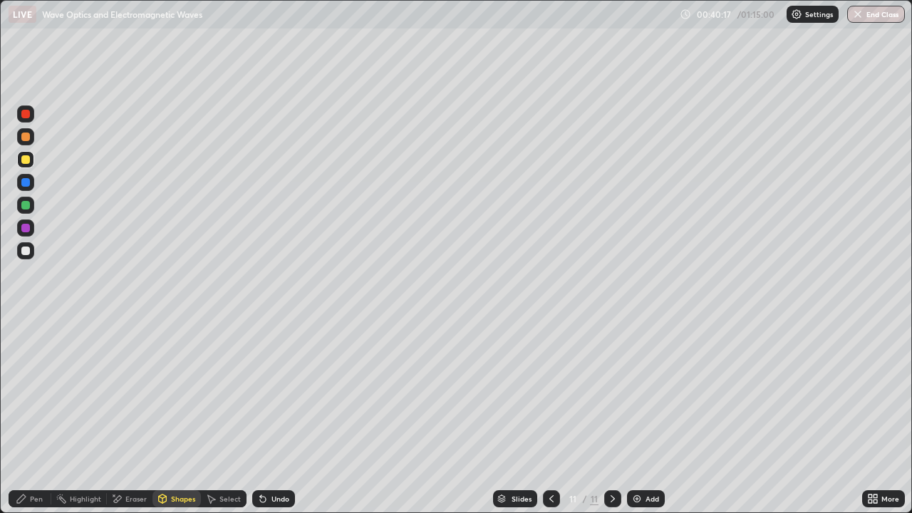
click at [29, 183] on div at bounding box center [25, 182] width 9 height 9
click at [36, 416] on div "Pen" at bounding box center [36, 498] width 13 height 7
click at [26, 250] on div at bounding box center [25, 251] width 9 height 9
click at [643, 416] on div "Add" at bounding box center [646, 498] width 38 height 17
click at [26, 160] on div at bounding box center [25, 159] width 9 height 9
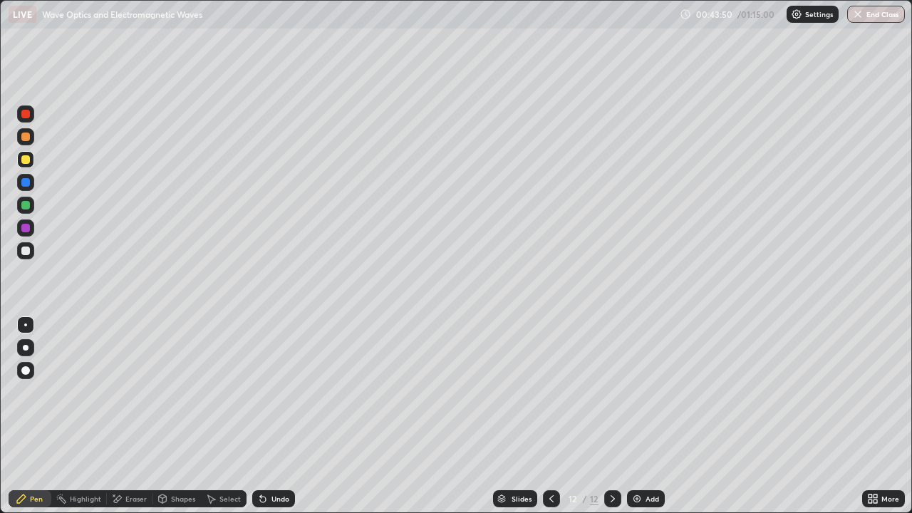
click at [284, 416] on div "Undo" at bounding box center [273, 498] width 43 height 17
click at [285, 416] on div "Undo" at bounding box center [273, 498] width 43 height 17
click at [284, 416] on div "Undo" at bounding box center [281, 498] width 18 height 7
click at [291, 416] on div "Undo" at bounding box center [273, 498] width 43 height 17
click at [638, 416] on img at bounding box center [636, 498] width 11 height 11
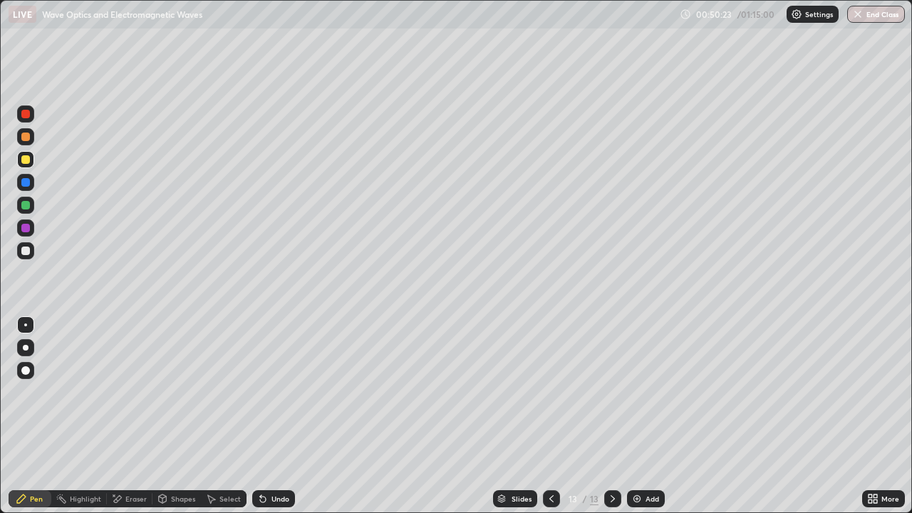
click at [652, 416] on div "Add" at bounding box center [653, 498] width 14 height 7
click at [26, 249] on div at bounding box center [25, 251] width 9 height 9
click at [282, 416] on div "Undo" at bounding box center [281, 498] width 18 height 7
click at [284, 416] on div "Undo" at bounding box center [281, 498] width 18 height 7
click at [284, 416] on div "Undo" at bounding box center [273, 498] width 43 height 17
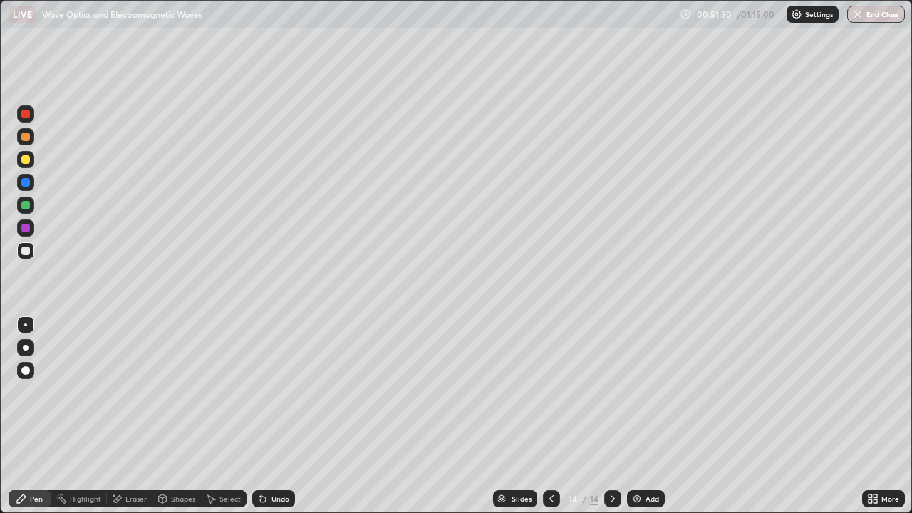
click at [284, 416] on div "Undo" at bounding box center [273, 498] width 43 height 17
click at [286, 416] on div "Undo" at bounding box center [273, 498] width 43 height 17
click at [291, 416] on div "Undo" at bounding box center [273, 498] width 43 height 17
click at [28, 162] on div at bounding box center [25, 159] width 9 height 9
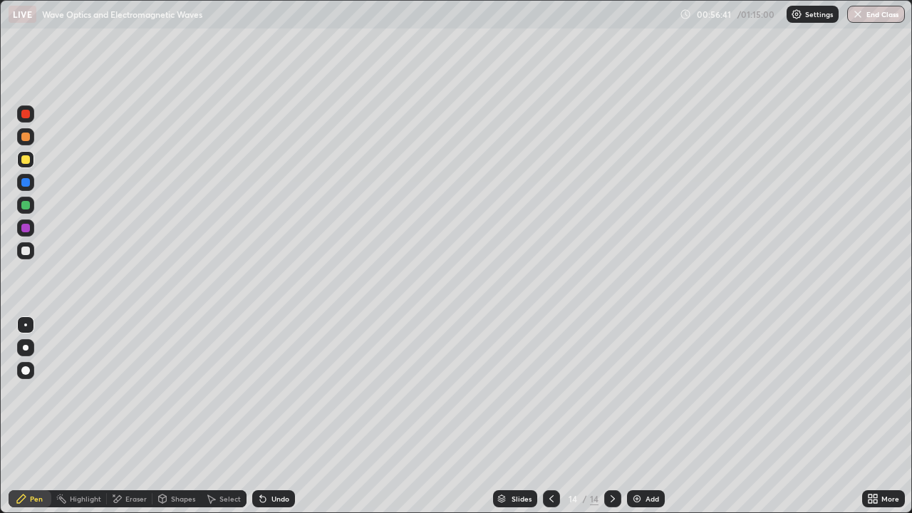
click at [276, 416] on div "Undo" at bounding box center [273, 498] width 43 height 17
click at [277, 416] on div "Undo" at bounding box center [281, 498] width 18 height 7
click at [177, 416] on div "Shapes" at bounding box center [183, 498] width 24 height 7
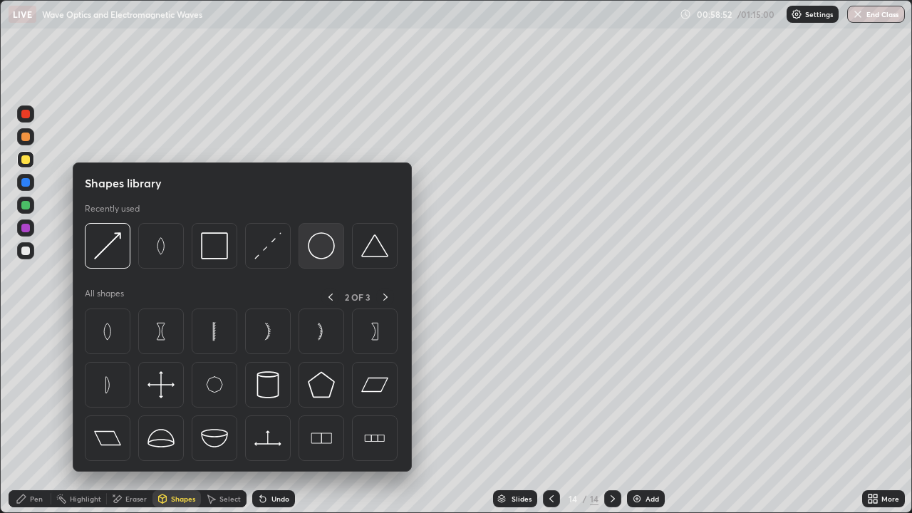
click at [312, 254] on img at bounding box center [321, 245] width 27 height 27
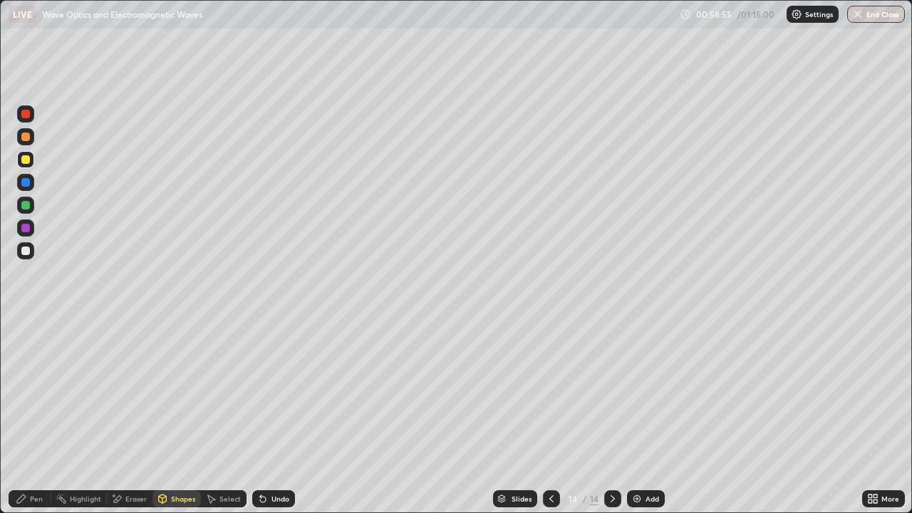
click at [36, 416] on div "Pen" at bounding box center [36, 498] width 13 height 7
click at [277, 416] on div "Undo" at bounding box center [281, 498] width 18 height 7
click at [84, 416] on div "Highlight" at bounding box center [85, 498] width 31 height 7
click at [36, 416] on div "Pen" at bounding box center [36, 498] width 13 height 7
click at [136, 416] on div "Eraser" at bounding box center [135, 498] width 21 height 7
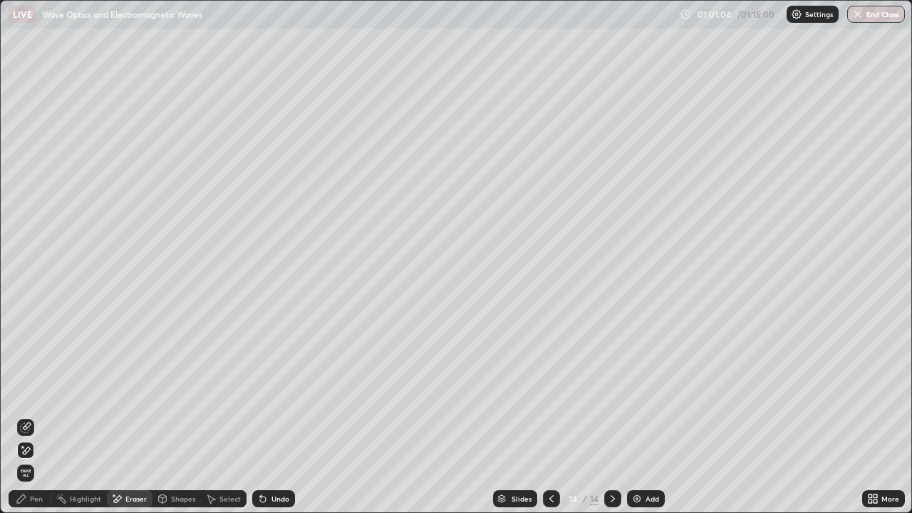
click at [28, 416] on icon at bounding box center [25, 427] width 11 height 11
click at [48, 416] on div "Pen" at bounding box center [30, 499] width 43 height 29
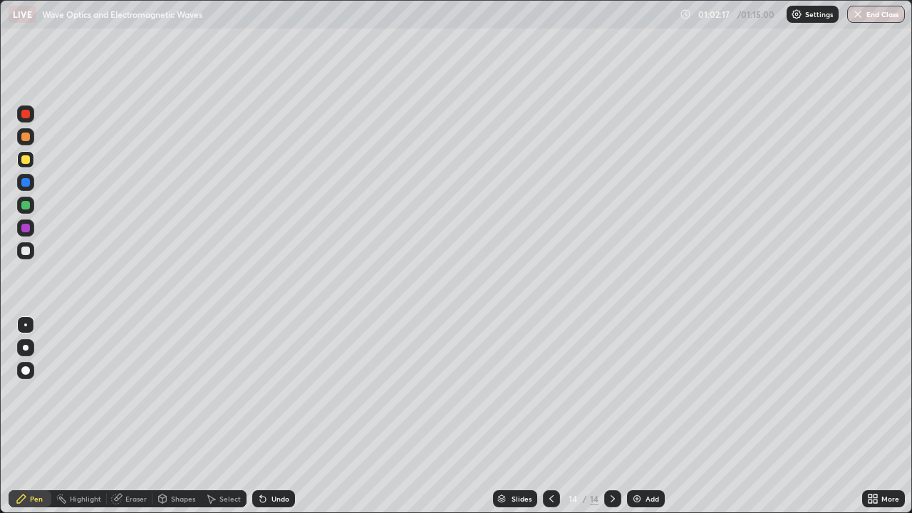
click at [641, 416] on img at bounding box center [636, 498] width 11 height 11
click at [550, 416] on icon at bounding box center [551, 498] width 11 height 11
click at [614, 416] on div at bounding box center [612, 498] width 17 height 17
click at [137, 416] on div "Eraser" at bounding box center [135, 498] width 21 height 7
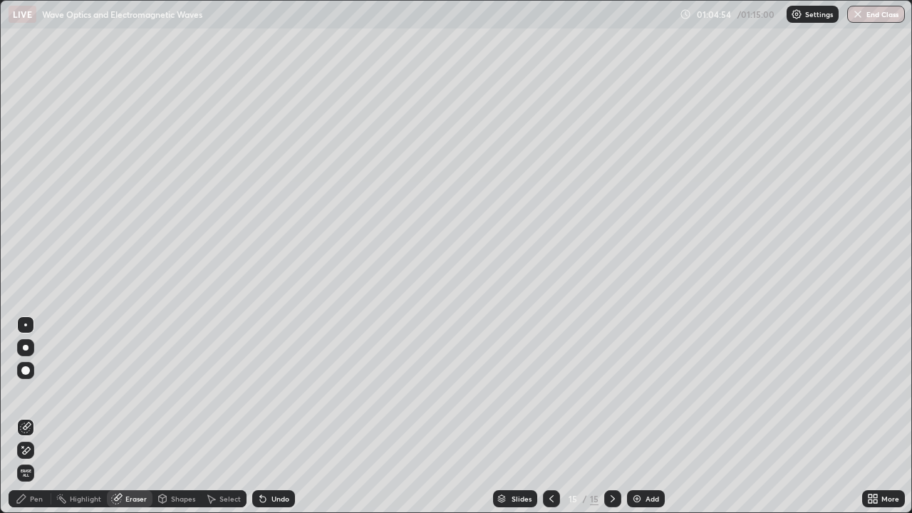
click at [41, 416] on div "Pen" at bounding box center [36, 498] width 13 height 7
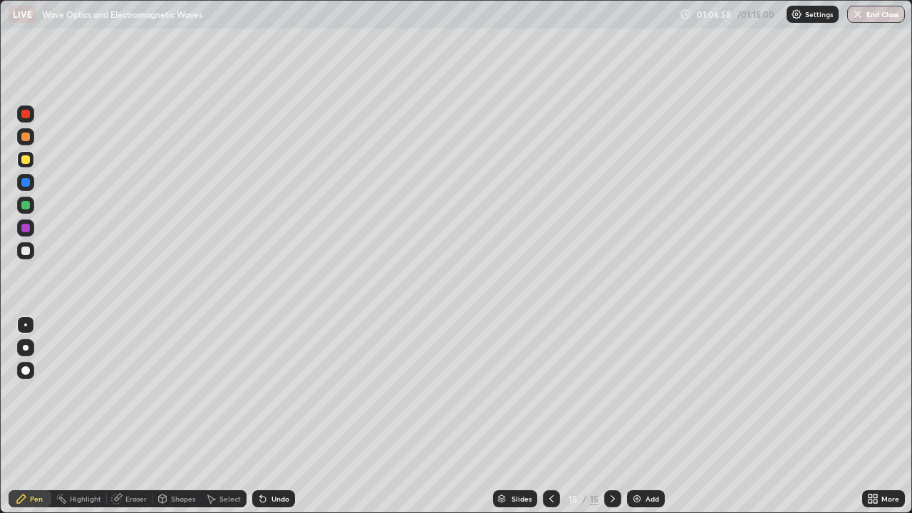
click at [637, 416] on img at bounding box center [636, 498] width 11 height 11
click at [27, 254] on div at bounding box center [25, 251] width 9 height 9
click at [550, 416] on icon at bounding box center [551, 498] width 11 height 11
click at [570, 416] on div "15" at bounding box center [573, 499] width 14 height 9
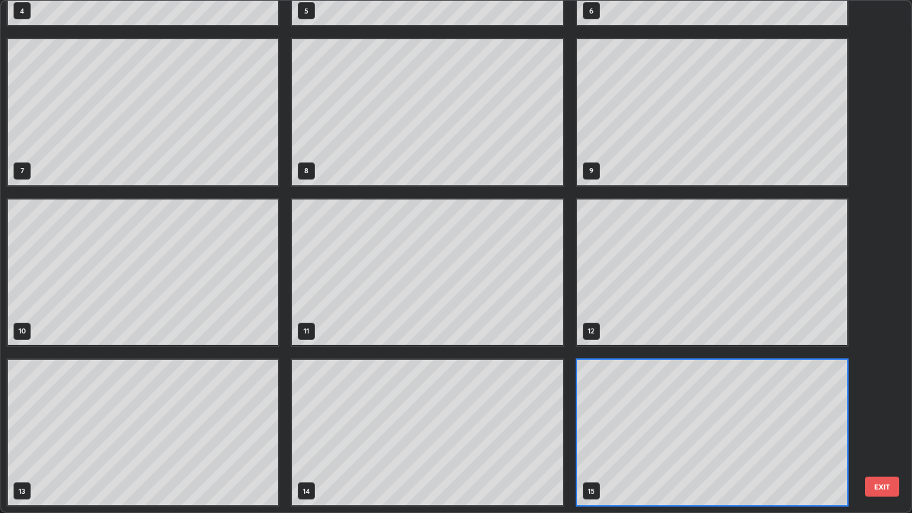
scroll to position [507, 904]
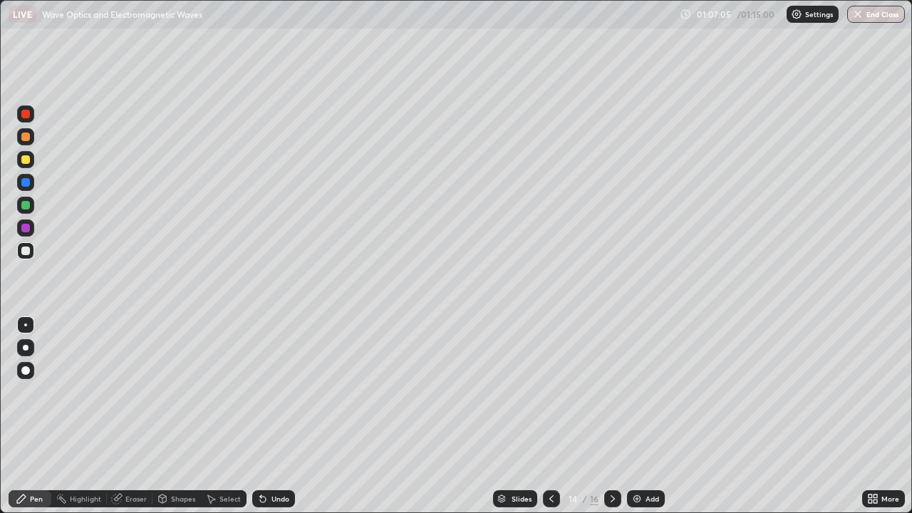
click at [611, 416] on icon at bounding box center [612, 498] width 11 height 11
click at [612, 416] on icon at bounding box center [612, 498] width 11 height 11
click at [177, 416] on div "Shapes" at bounding box center [183, 498] width 24 height 7
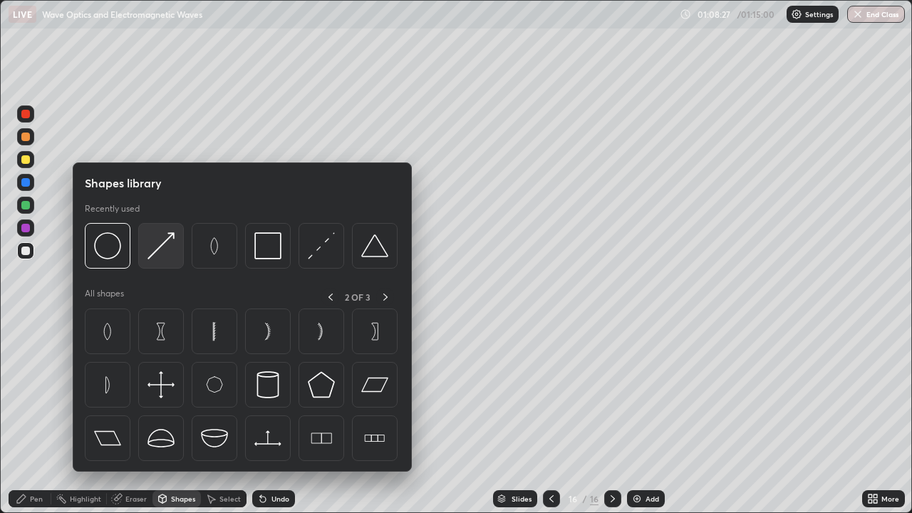
click at [169, 263] on div at bounding box center [161, 246] width 46 height 46
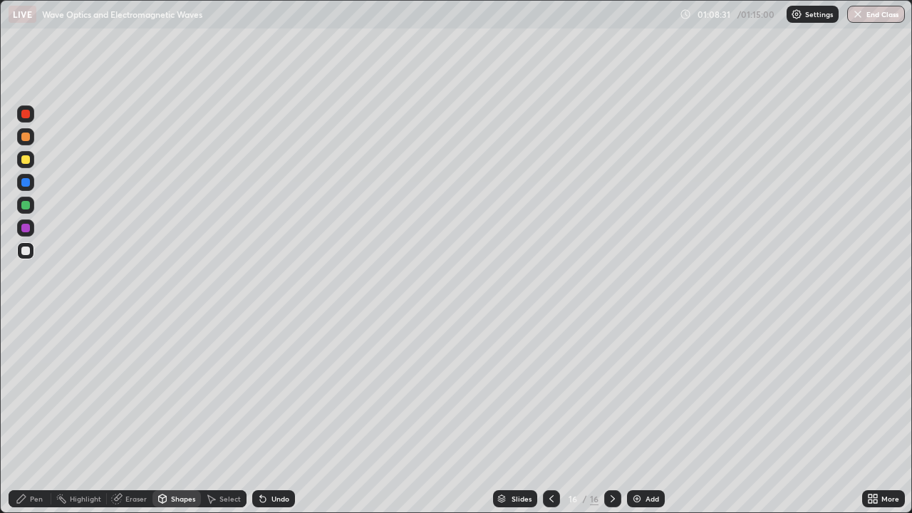
click at [177, 416] on div "Shapes" at bounding box center [183, 498] width 24 height 7
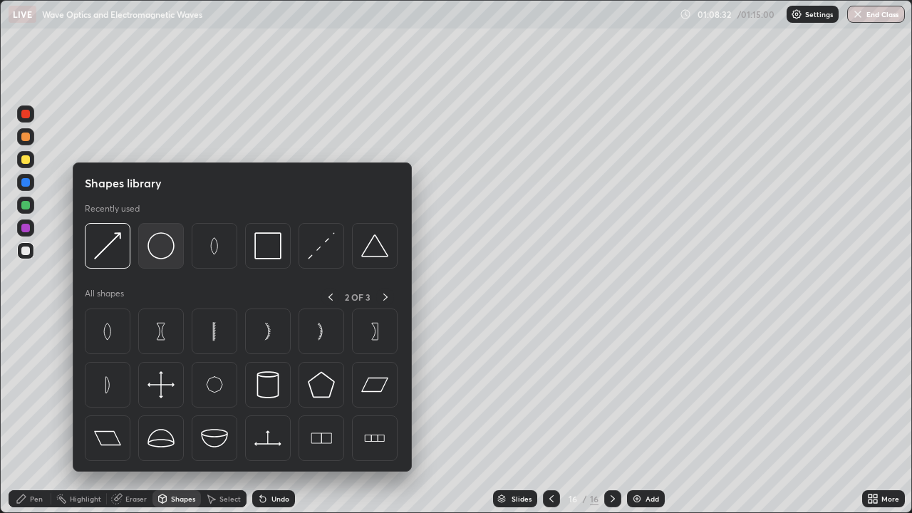
click at [171, 250] on img at bounding box center [161, 245] width 27 height 27
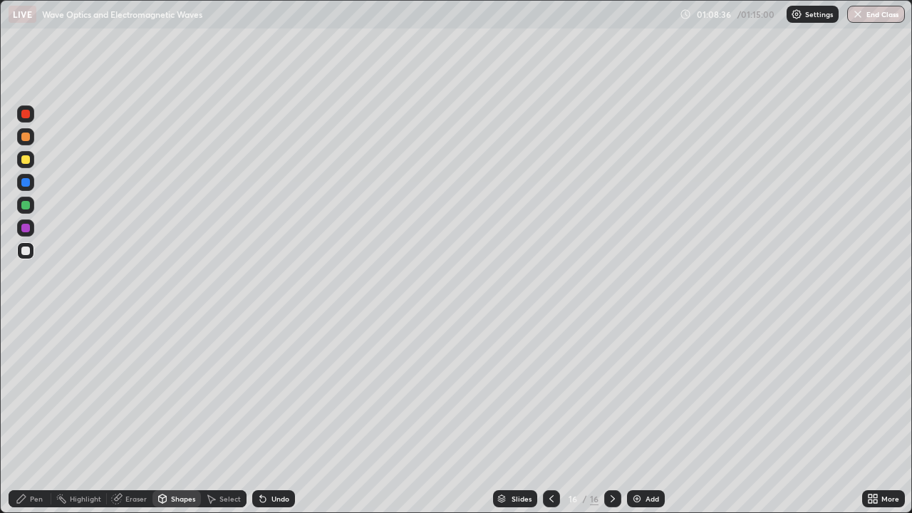
click at [177, 416] on div "Shapes" at bounding box center [183, 498] width 24 height 7
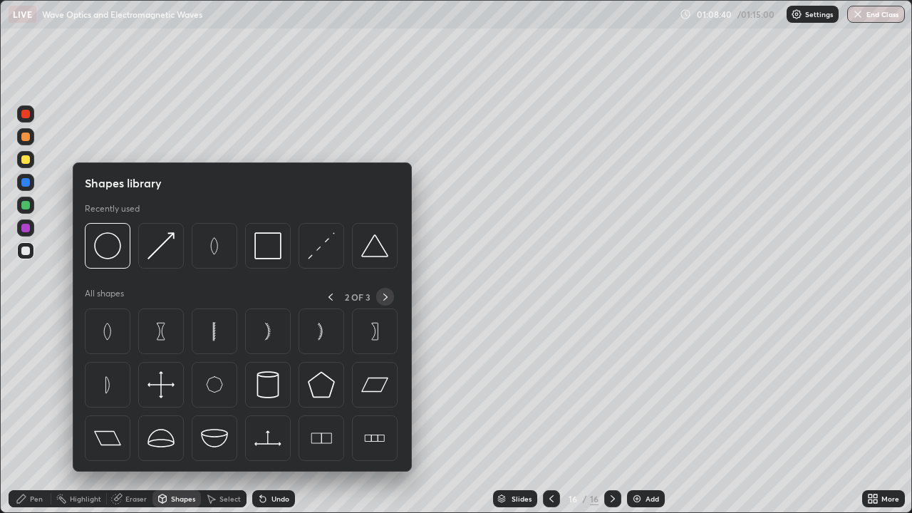
click at [379, 295] on div at bounding box center [385, 297] width 18 height 18
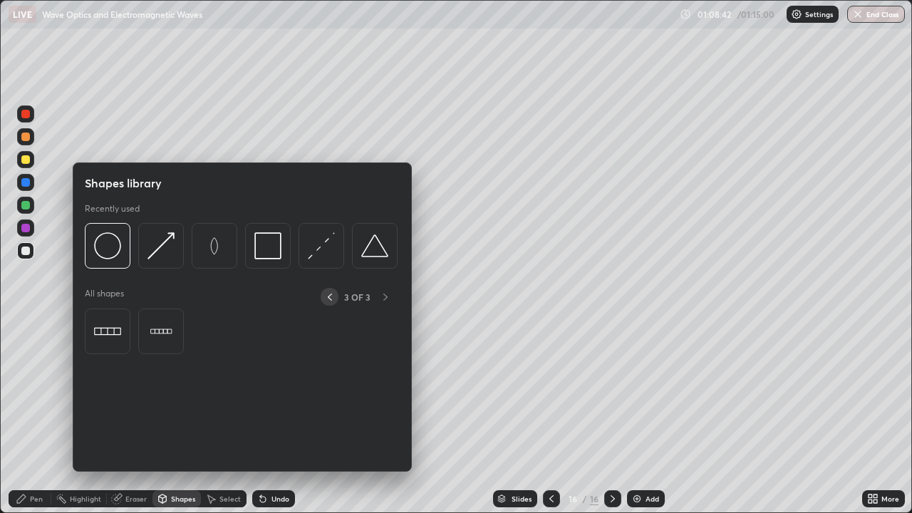
click at [328, 297] on icon at bounding box center [329, 296] width 11 height 11
click at [331, 296] on icon at bounding box center [329, 296] width 11 height 11
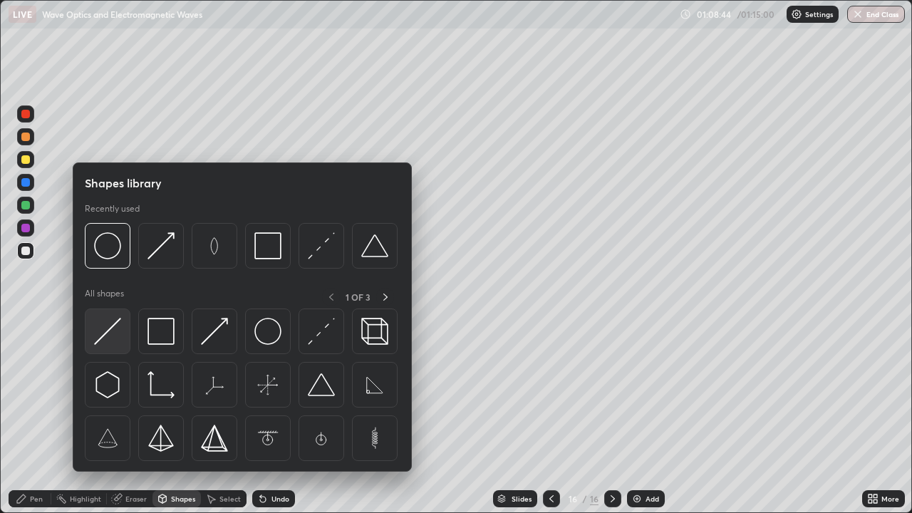
click at [116, 330] on img at bounding box center [107, 331] width 27 height 27
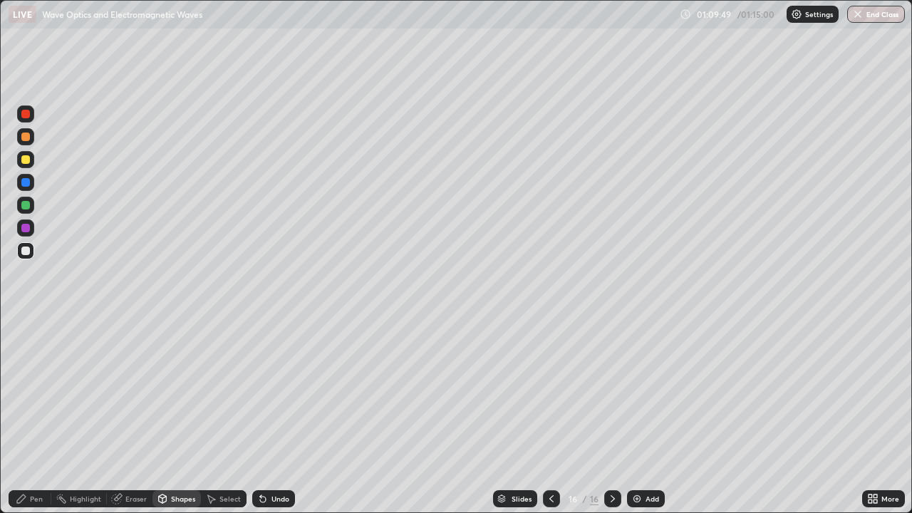
click at [549, 416] on icon at bounding box center [551, 498] width 4 height 7
click at [611, 416] on icon at bounding box center [612, 498] width 11 height 11
click at [36, 416] on div "Pen" at bounding box center [36, 498] width 13 height 7
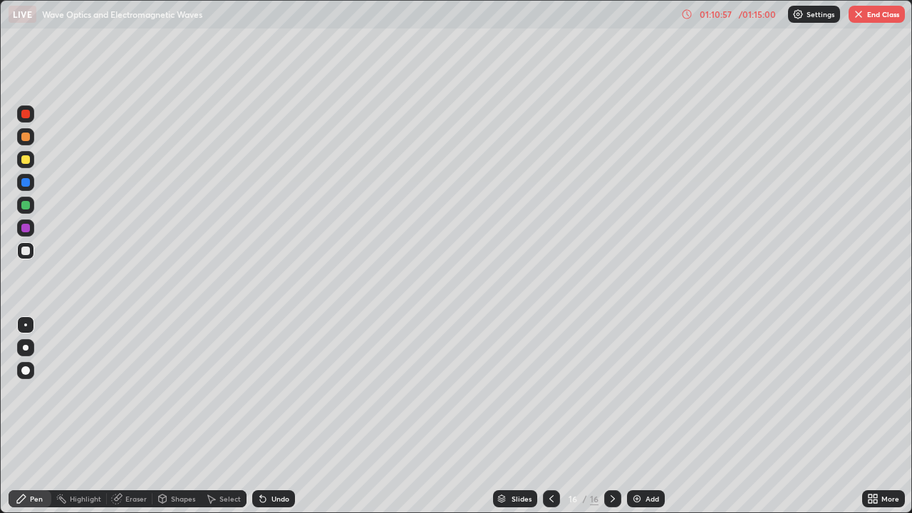
click at [280, 416] on div "Undo" at bounding box center [281, 498] width 18 height 7
click at [705, 17] on div "01:11:49" at bounding box center [716, 14] width 40 height 9
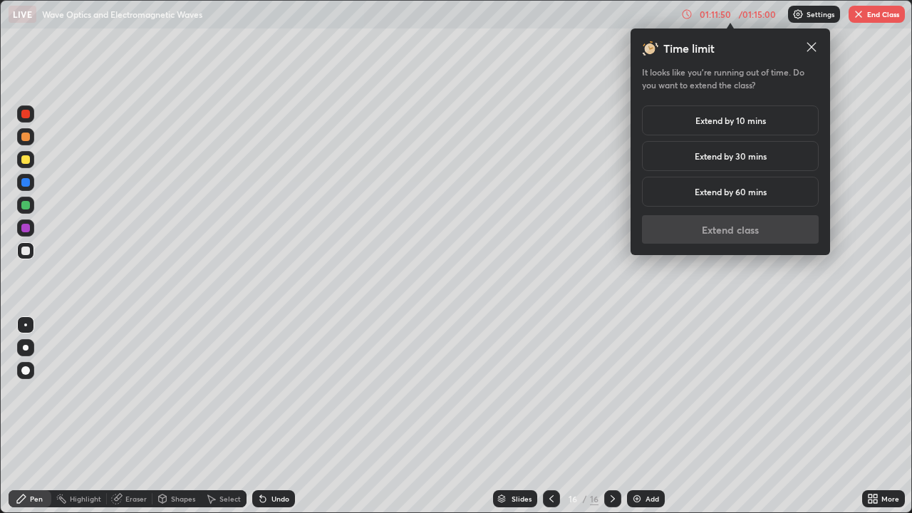
click at [715, 121] on h5 "Extend by 10 mins" at bounding box center [731, 120] width 71 height 13
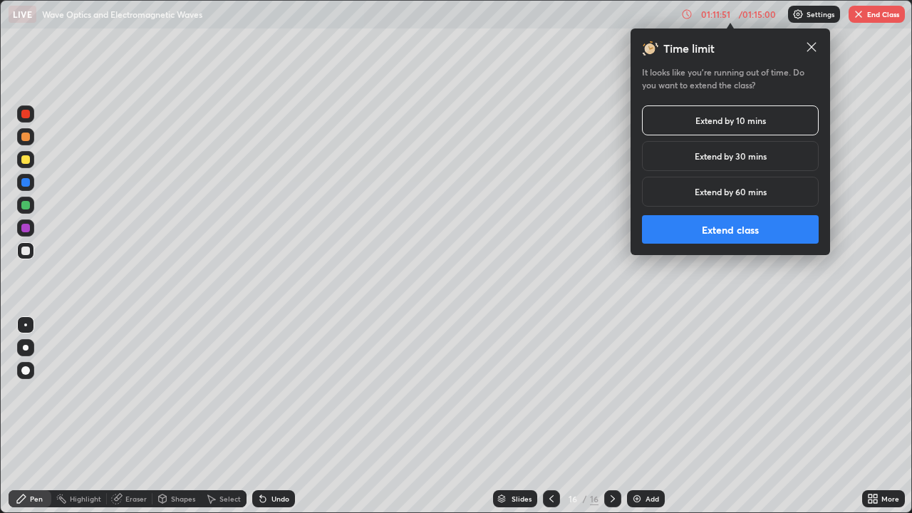
click at [744, 230] on button "Extend class" at bounding box center [730, 229] width 177 height 29
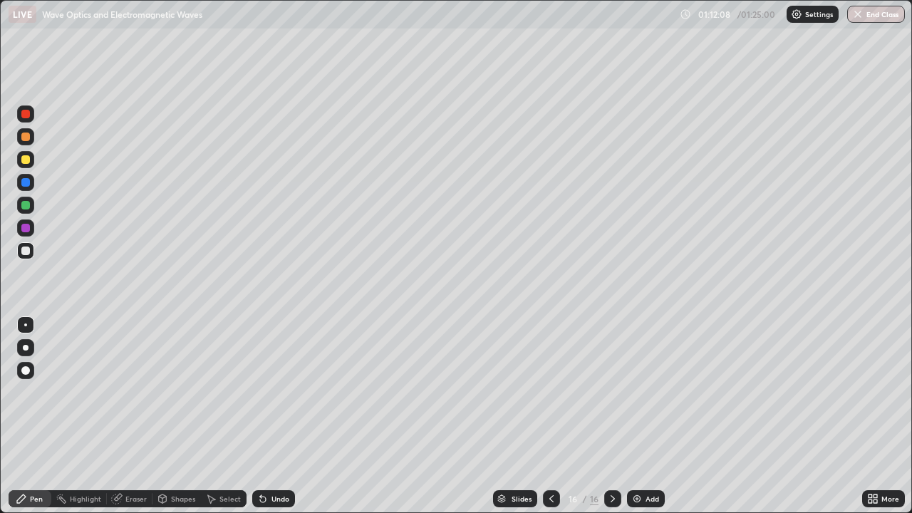
click at [26, 160] on div at bounding box center [25, 159] width 9 height 9
click at [637, 416] on img at bounding box center [636, 498] width 11 height 11
click at [173, 416] on div "Shapes" at bounding box center [183, 498] width 24 height 7
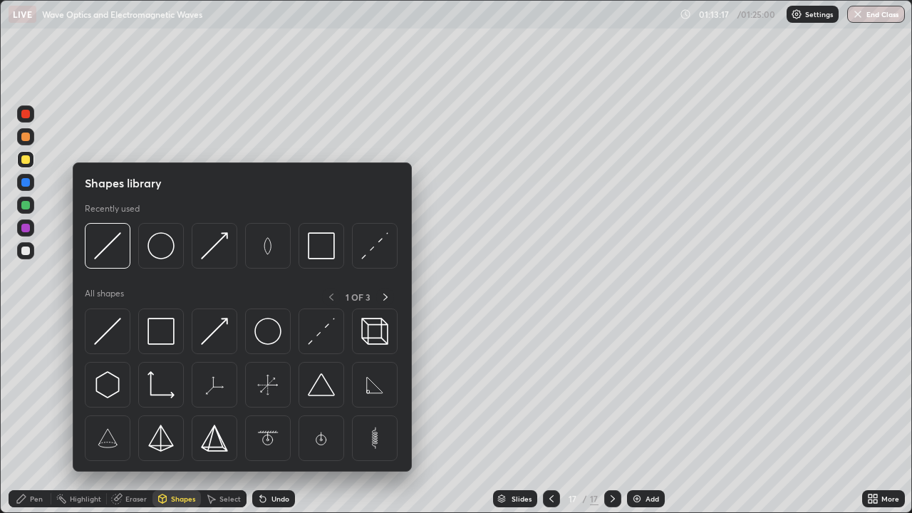
click at [39, 416] on div "Pen" at bounding box center [36, 498] width 13 height 7
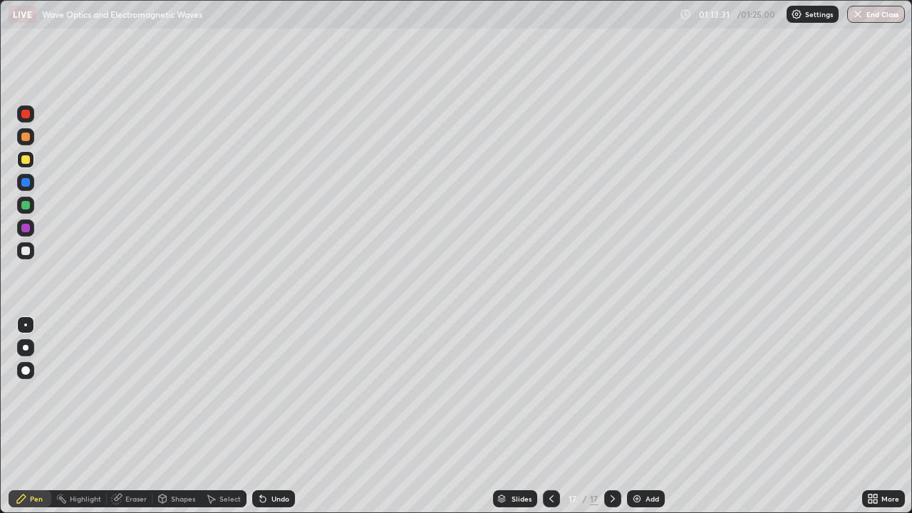
click at [268, 416] on div "Undo" at bounding box center [273, 498] width 43 height 17
click at [271, 416] on div "Undo" at bounding box center [273, 498] width 43 height 17
click at [656, 416] on div "Add" at bounding box center [653, 498] width 14 height 7
click at [32, 254] on div at bounding box center [25, 250] width 17 height 17
click at [173, 416] on div "Shapes" at bounding box center [176, 498] width 48 height 17
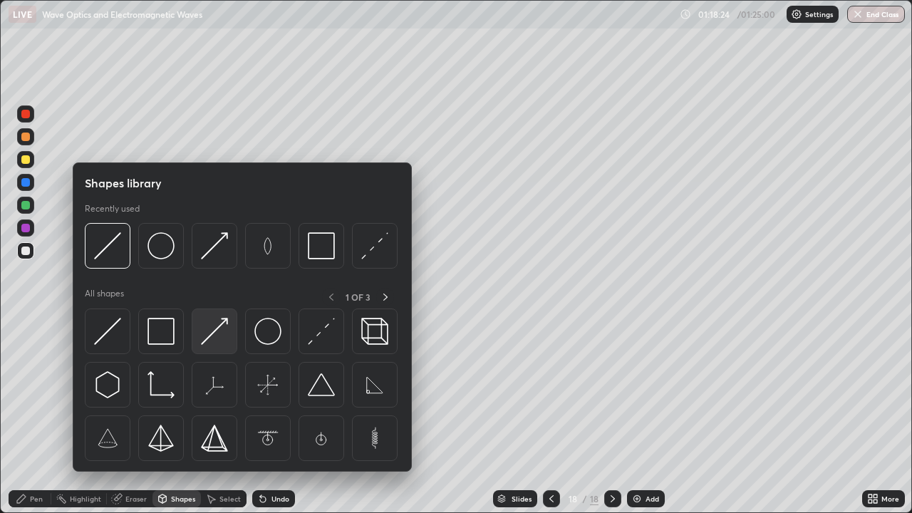
click at [217, 334] on img at bounding box center [214, 331] width 27 height 27
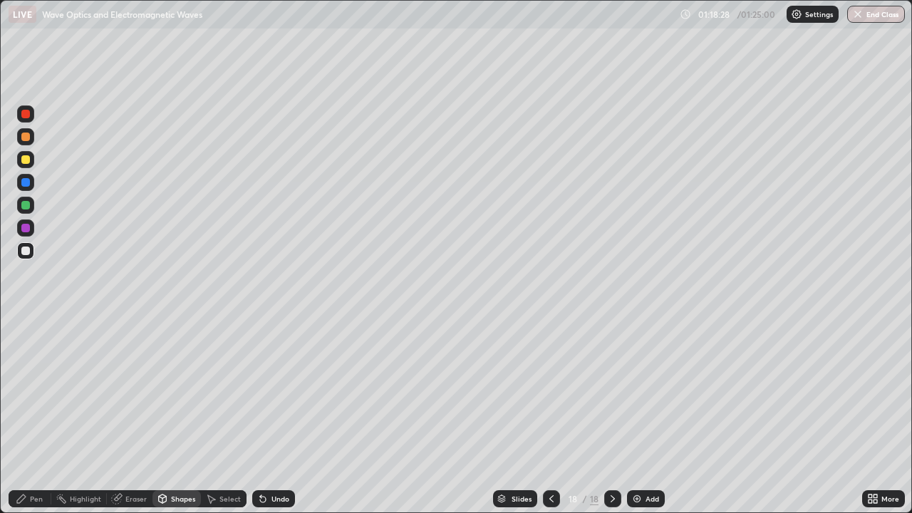
click at [39, 416] on div "Pen" at bounding box center [30, 498] width 43 height 17
click at [267, 416] on div "Undo" at bounding box center [273, 498] width 43 height 17
click at [272, 416] on div "Undo" at bounding box center [273, 498] width 43 height 17
click at [182, 416] on div "Shapes" at bounding box center [183, 498] width 24 height 7
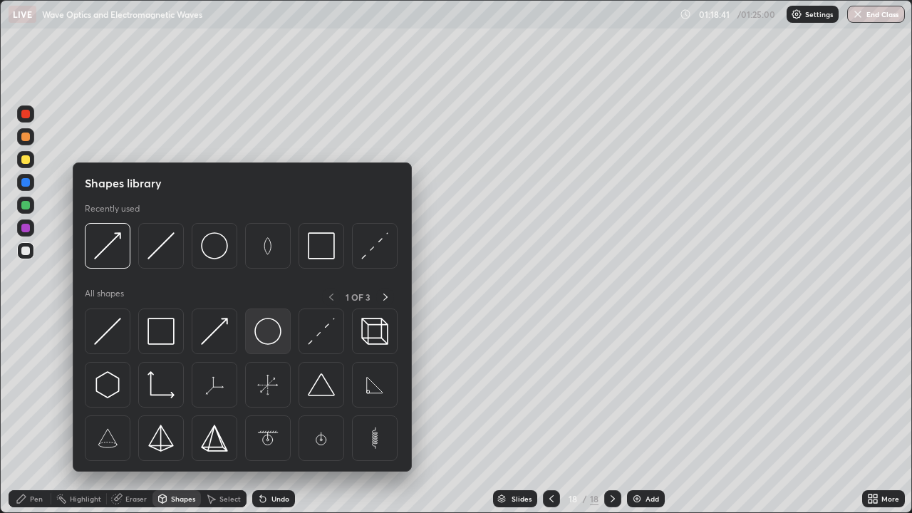
click at [263, 329] on img at bounding box center [267, 331] width 27 height 27
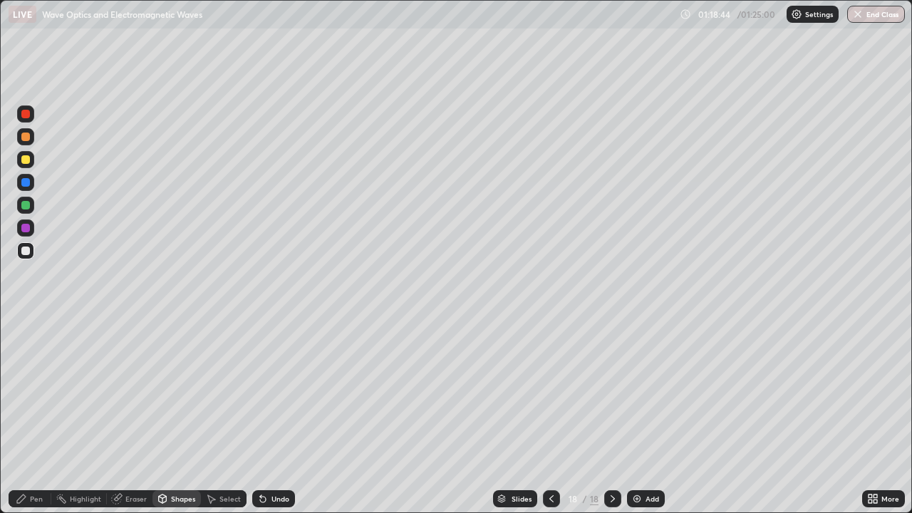
click at [168, 416] on div "Shapes" at bounding box center [176, 498] width 48 height 17
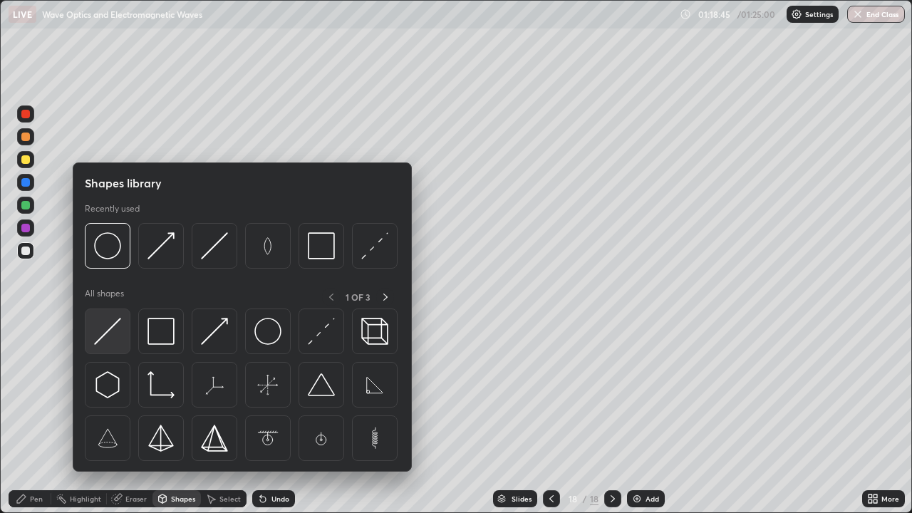
click at [127, 327] on div at bounding box center [108, 332] width 46 height 46
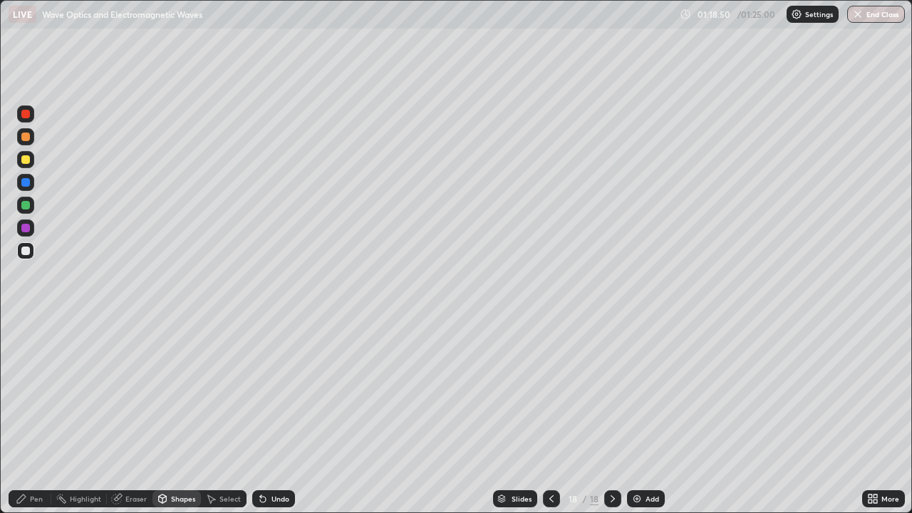
click at [38, 416] on div "Pen" at bounding box center [30, 498] width 43 height 17
click at [280, 416] on div "Undo" at bounding box center [281, 498] width 18 height 7
click at [183, 416] on div "Shapes" at bounding box center [176, 498] width 48 height 17
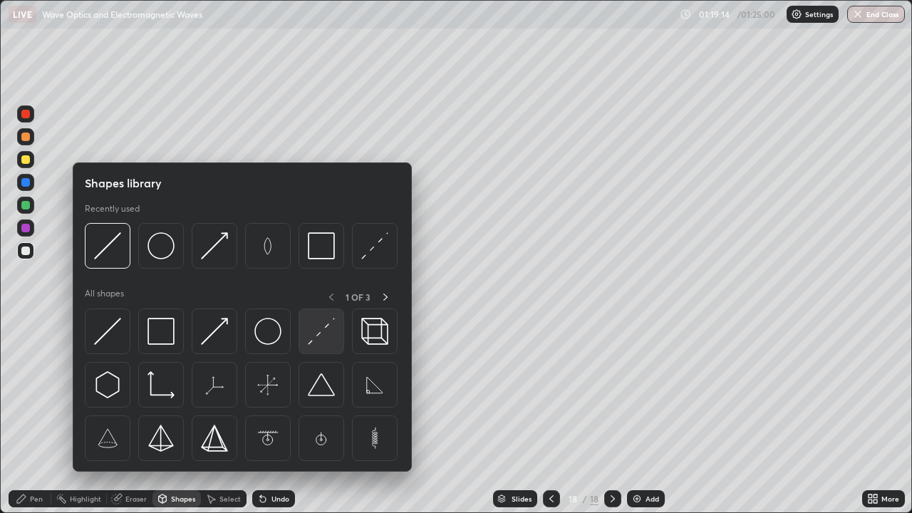
click at [317, 329] on img at bounding box center [321, 331] width 27 height 27
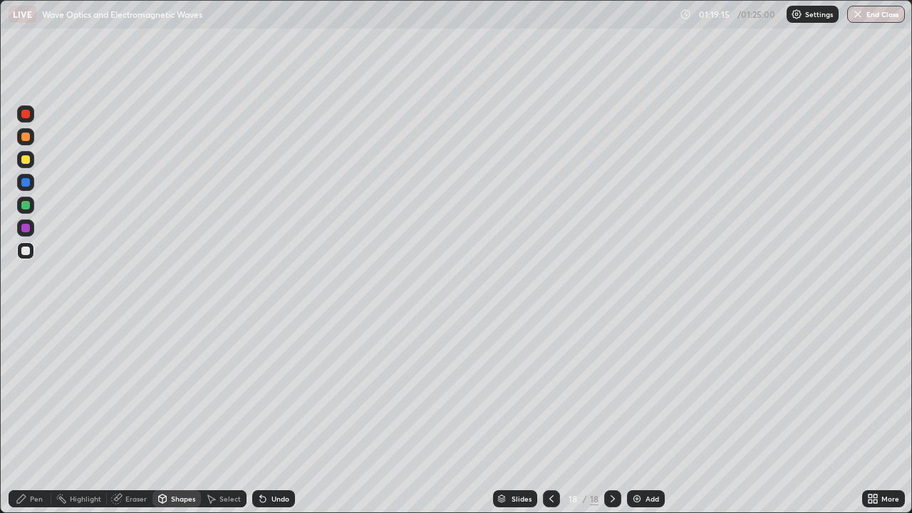
click at [28, 227] on div at bounding box center [25, 228] width 9 height 9
click at [276, 416] on div "Undo" at bounding box center [281, 498] width 18 height 7
click at [41, 416] on div "Pen" at bounding box center [36, 498] width 13 height 7
click at [32, 254] on div at bounding box center [25, 250] width 17 height 17
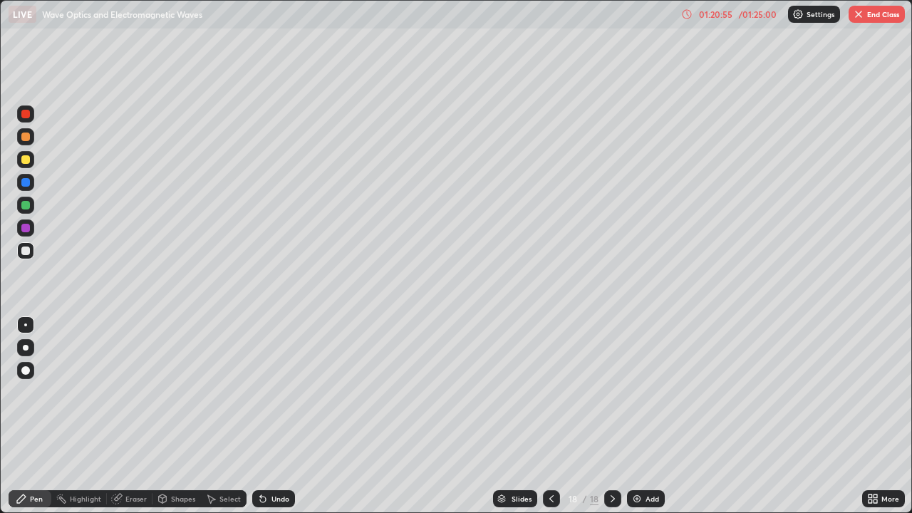
click at [558, 416] on div at bounding box center [551, 498] width 17 height 17
click at [131, 416] on div "Eraser" at bounding box center [135, 498] width 21 height 7
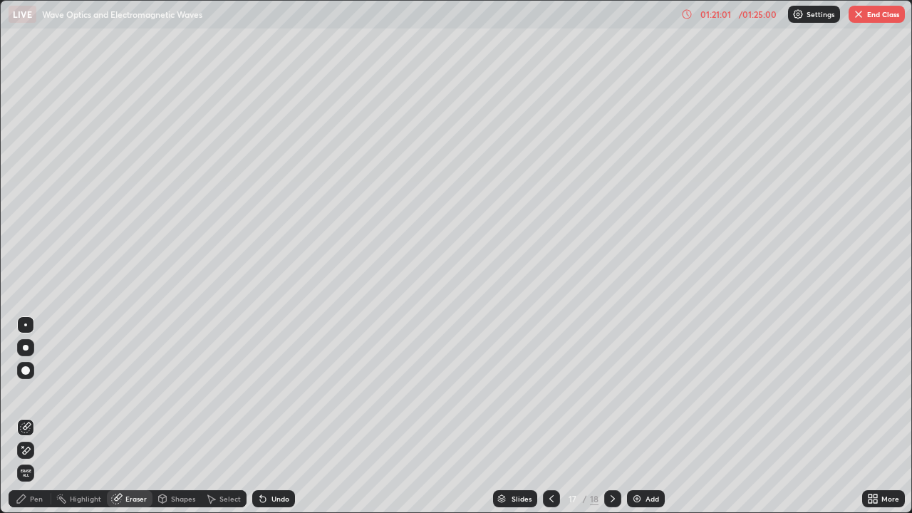
click at [31, 416] on div "Pen" at bounding box center [30, 498] width 43 height 17
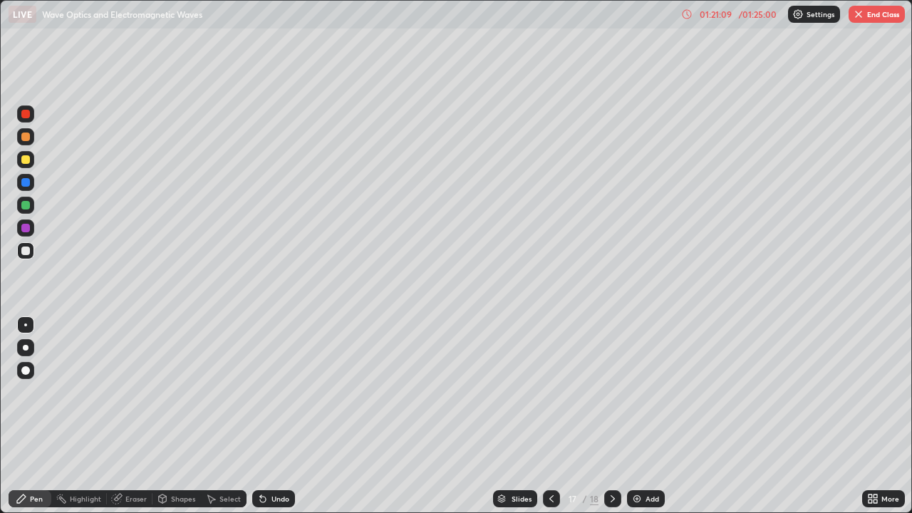
click at [613, 416] on div at bounding box center [612, 498] width 17 height 17
click at [131, 416] on div "Eraser" at bounding box center [130, 498] width 46 height 17
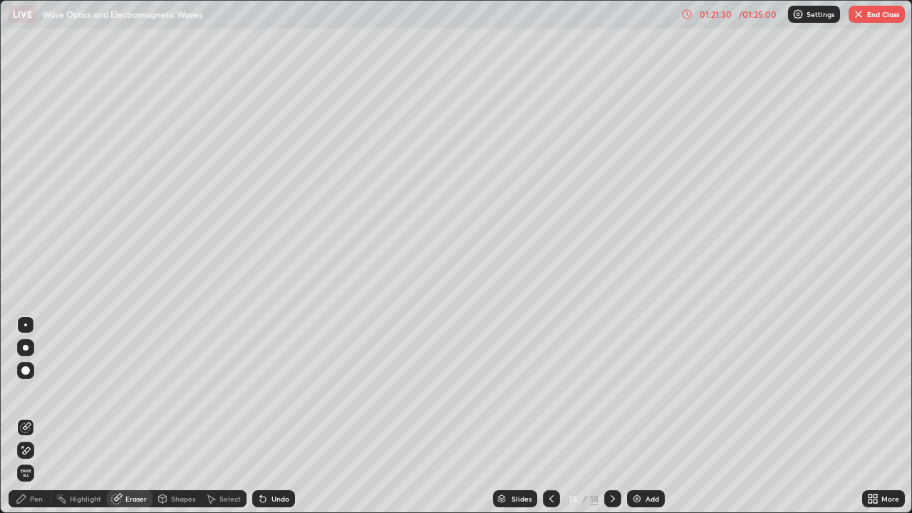
click at [41, 416] on div "Pen" at bounding box center [36, 498] width 13 height 7
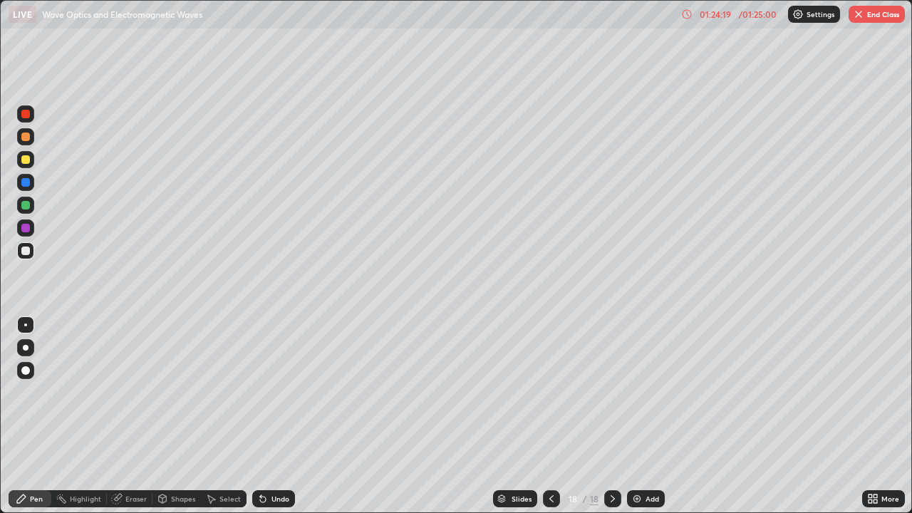
click at [708, 17] on div "01:24:19" at bounding box center [716, 14] width 40 height 9
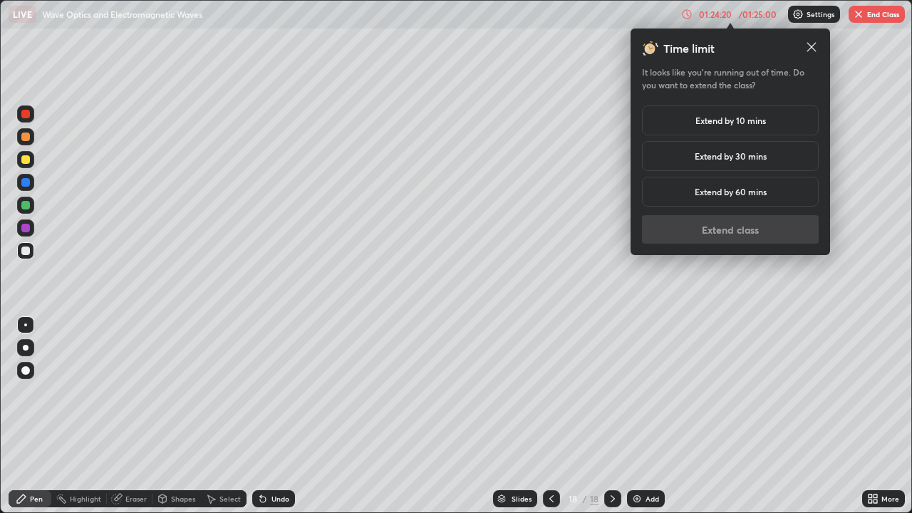
click at [724, 122] on h5 "Extend by 10 mins" at bounding box center [731, 120] width 71 height 13
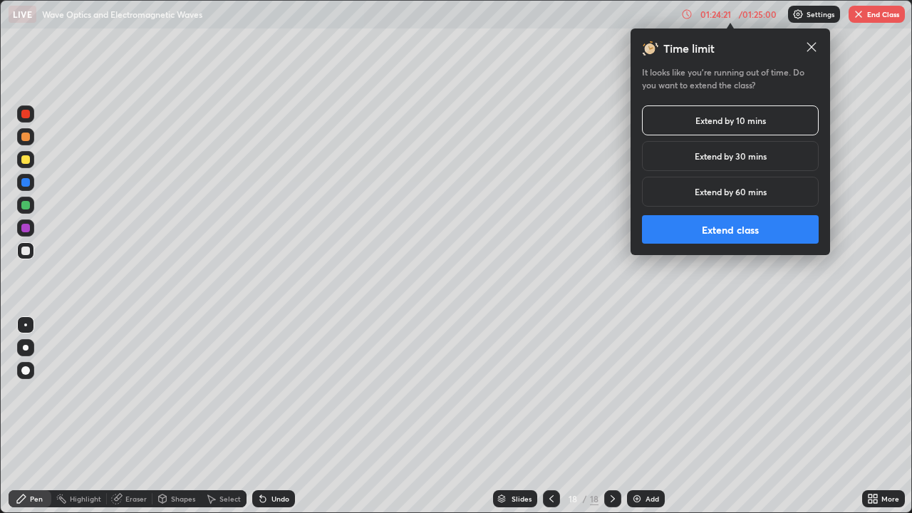
click at [709, 222] on button "Extend class" at bounding box center [730, 229] width 177 height 29
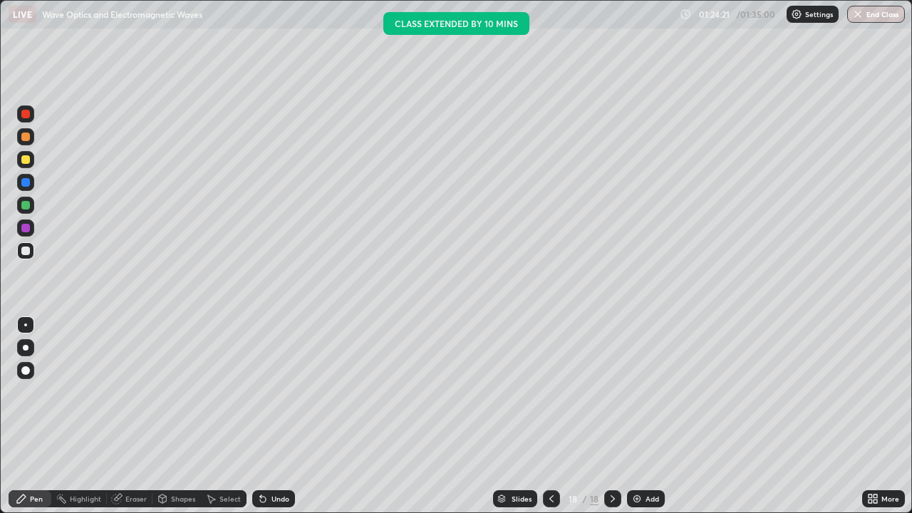
click at [646, 416] on div "Add" at bounding box center [653, 498] width 14 height 7
click at [21, 257] on div at bounding box center [25, 250] width 17 height 17
click at [177, 416] on div "Shapes" at bounding box center [183, 498] width 24 height 7
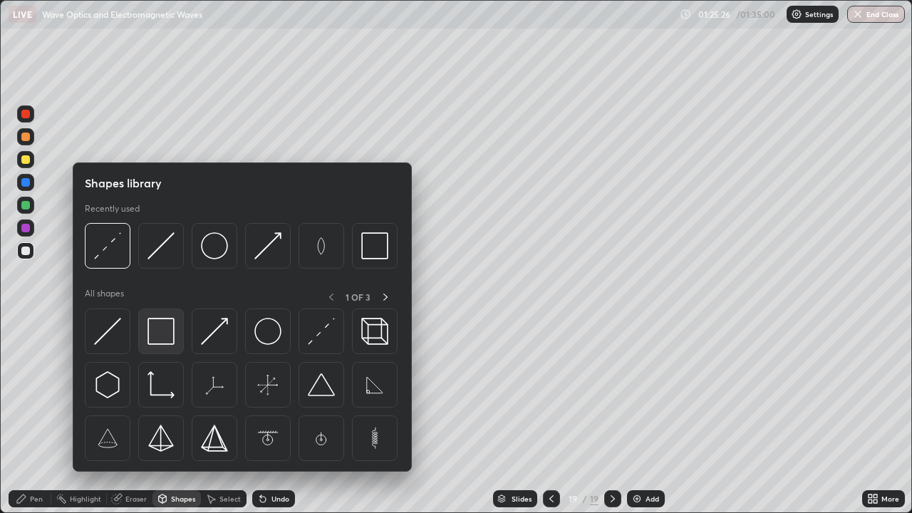
click at [167, 336] on img at bounding box center [161, 331] width 27 height 27
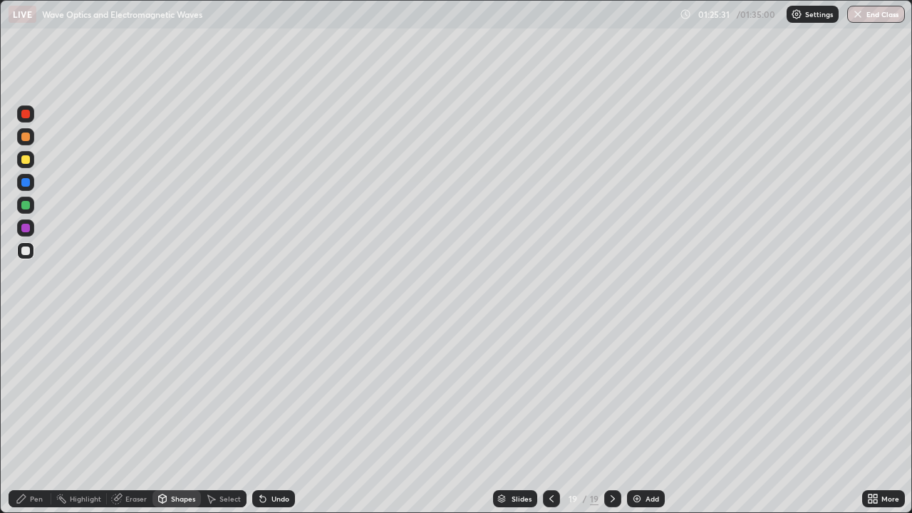
click at [177, 416] on div "Shapes" at bounding box center [183, 498] width 24 height 7
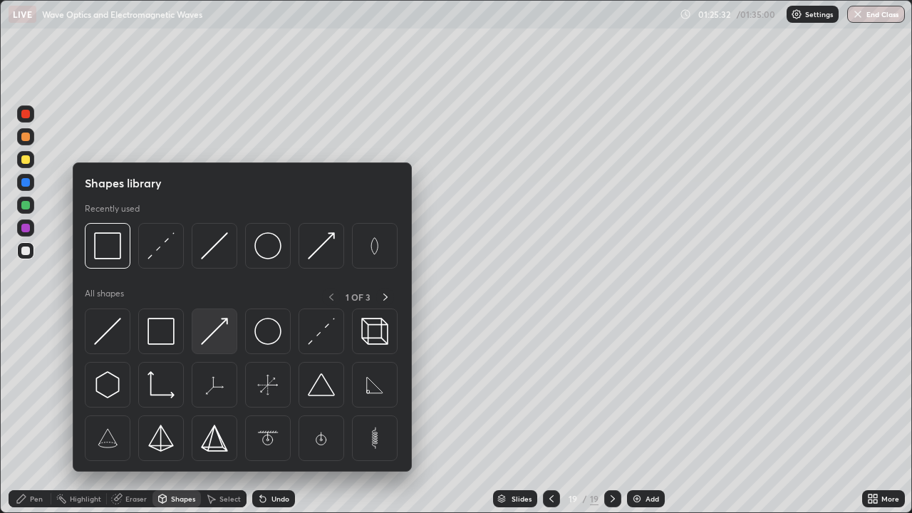
click at [216, 333] on img at bounding box center [214, 331] width 27 height 27
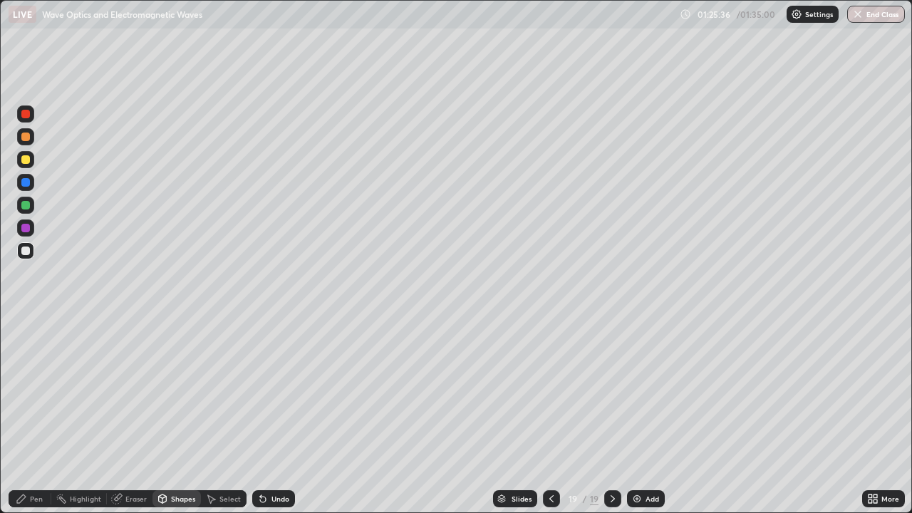
click at [175, 416] on div "Shapes" at bounding box center [183, 498] width 24 height 7
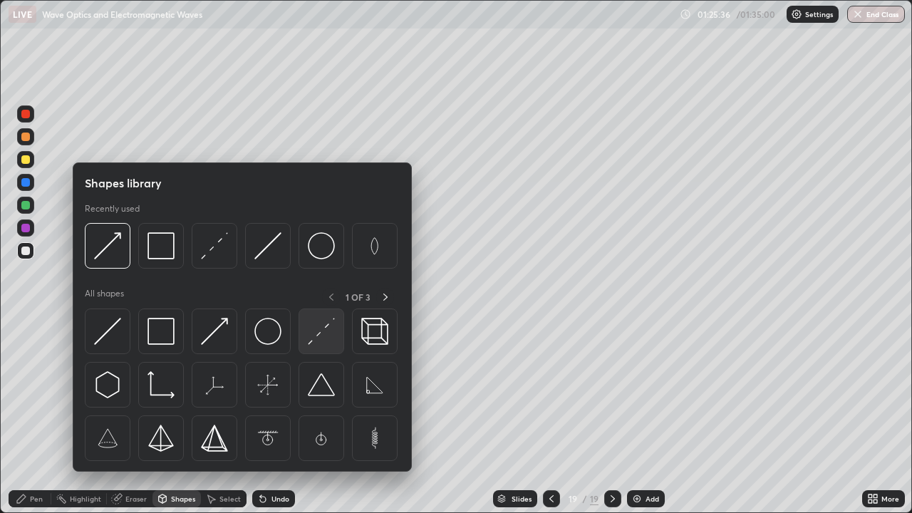
click at [320, 335] on img at bounding box center [321, 331] width 27 height 27
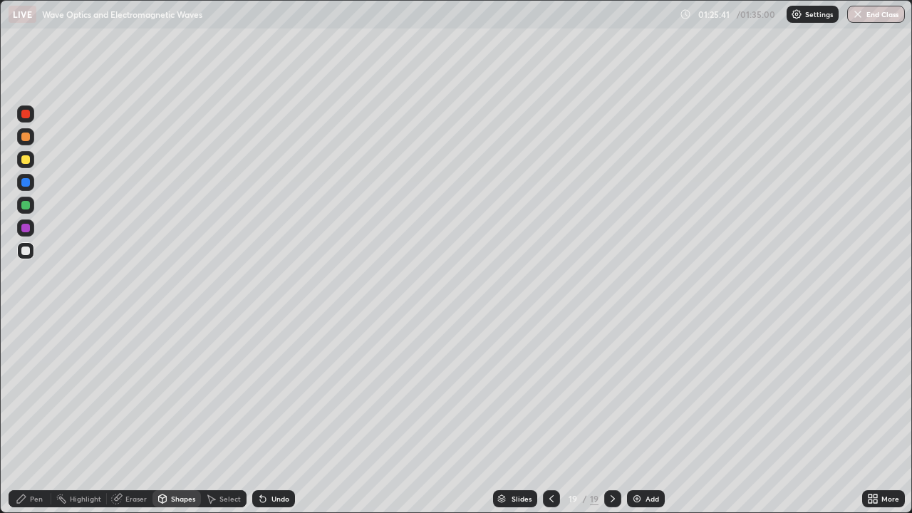
click at [36, 416] on div "Pen" at bounding box center [36, 498] width 13 height 7
click at [182, 416] on div "Shapes" at bounding box center [183, 498] width 24 height 7
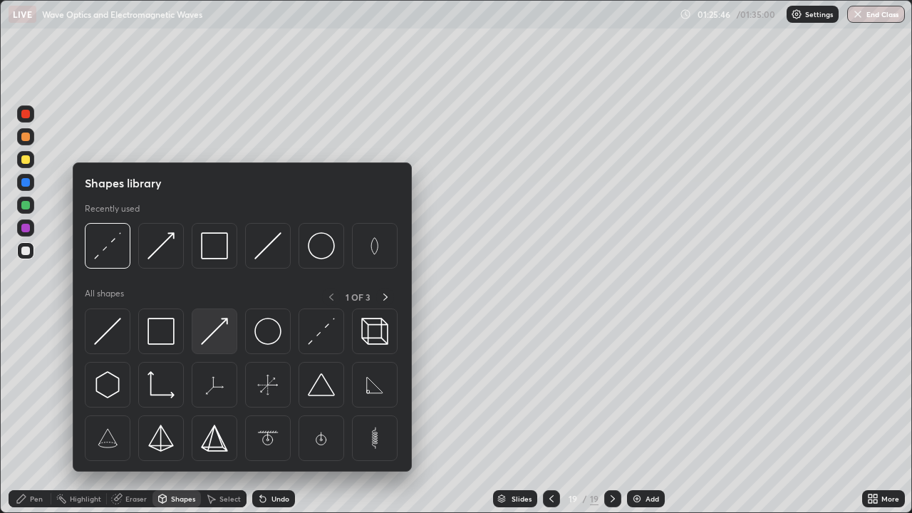
click at [224, 334] on img at bounding box center [214, 331] width 27 height 27
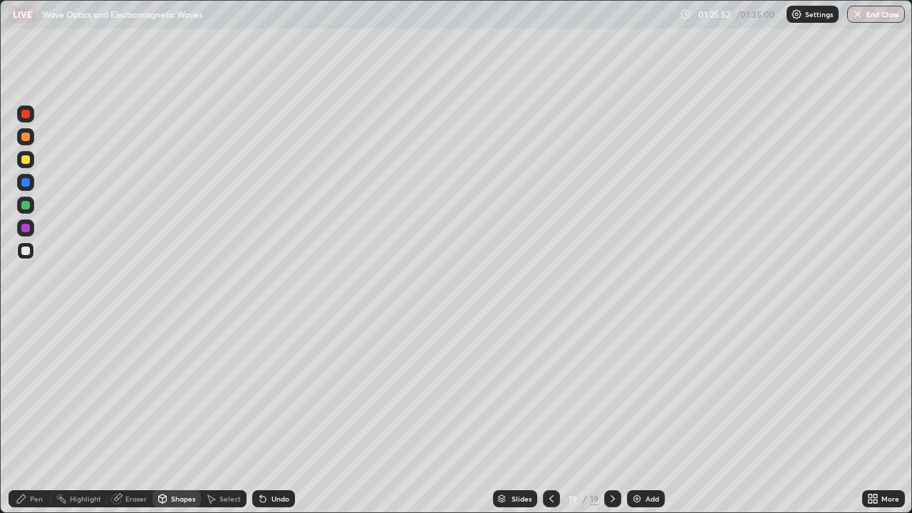
click at [34, 416] on div "Pen" at bounding box center [36, 498] width 13 height 7
click at [643, 416] on div "Add" at bounding box center [646, 498] width 38 height 17
click at [167, 416] on div "Shapes" at bounding box center [176, 498] width 48 height 17
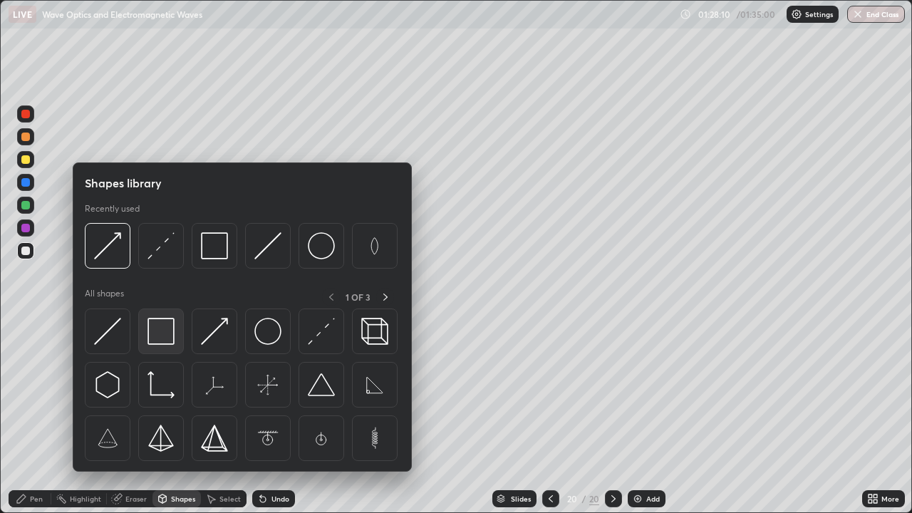
click at [170, 338] on img at bounding box center [161, 331] width 27 height 27
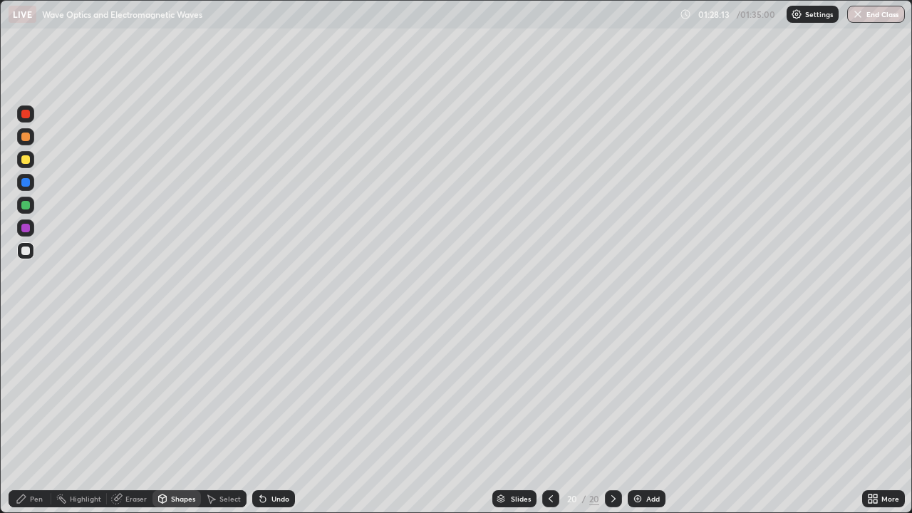
click at [33, 416] on div "Pen" at bounding box center [36, 498] width 13 height 7
click at [284, 416] on div "Undo" at bounding box center [281, 498] width 18 height 7
click at [173, 416] on div "Shapes" at bounding box center [183, 498] width 24 height 7
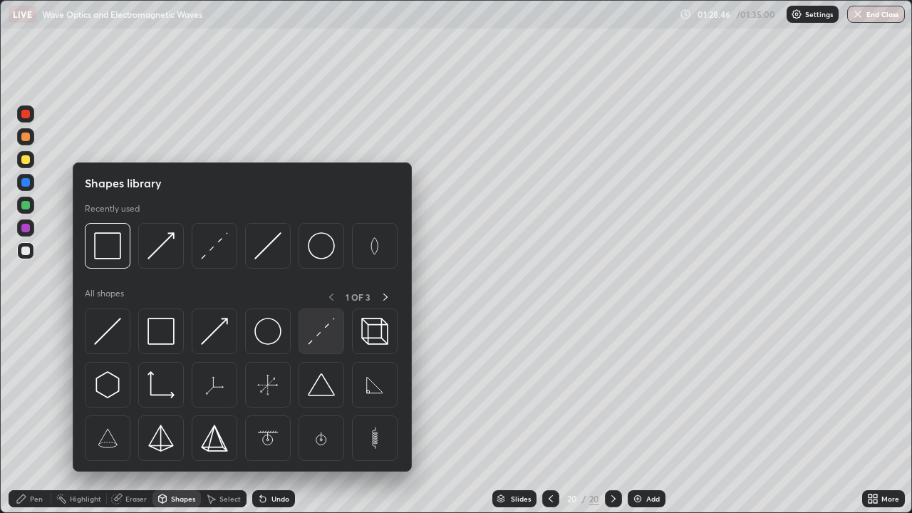
click at [316, 334] on img at bounding box center [321, 331] width 27 height 27
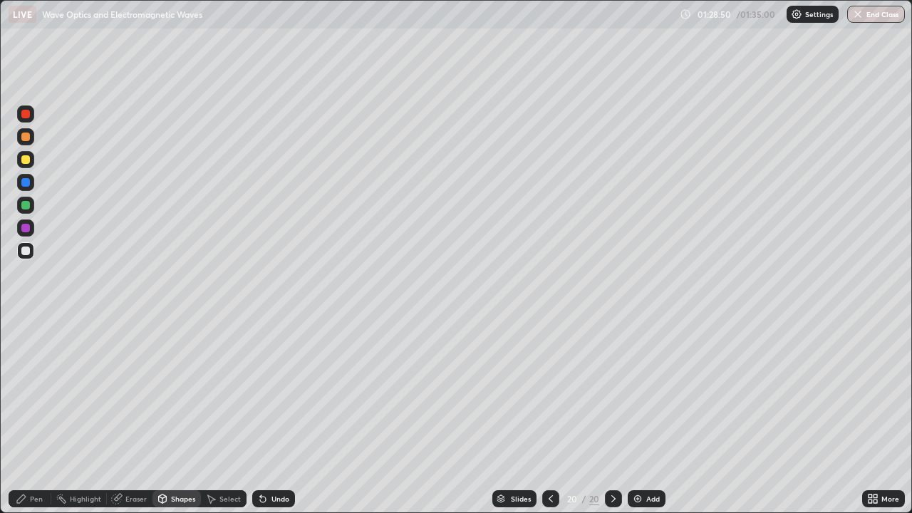
click at [172, 416] on div "Shapes" at bounding box center [183, 498] width 24 height 7
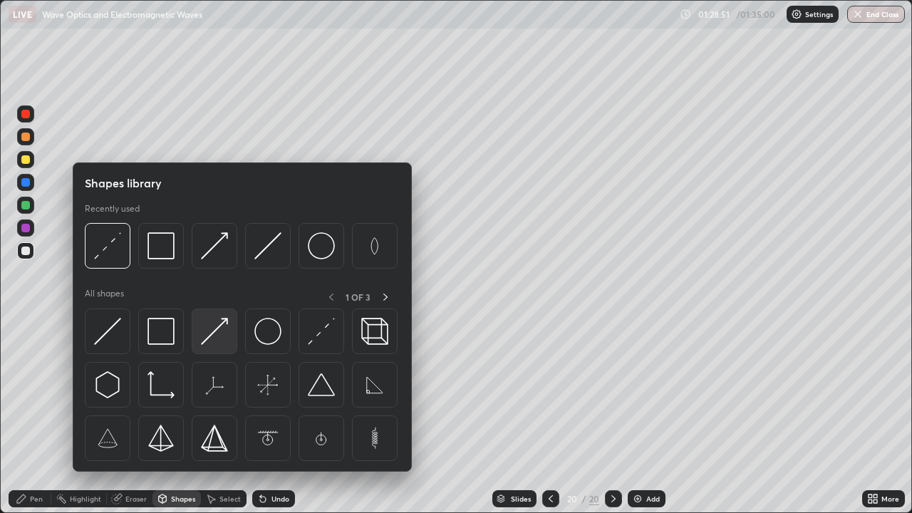
click at [217, 331] on img at bounding box center [214, 331] width 27 height 27
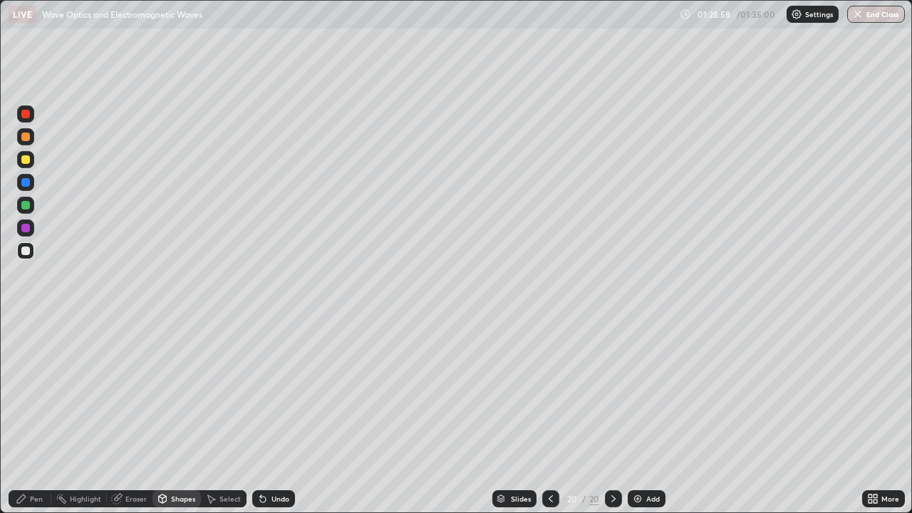
click at [35, 416] on div "Pen" at bounding box center [36, 498] width 13 height 7
click at [273, 416] on div "Undo" at bounding box center [281, 498] width 18 height 7
click at [275, 416] on div "Undo" at bounding box center [281, 498] width 18 height 7
click at [31, 160] on div at bounding box center [25, 159] width 17 height 17
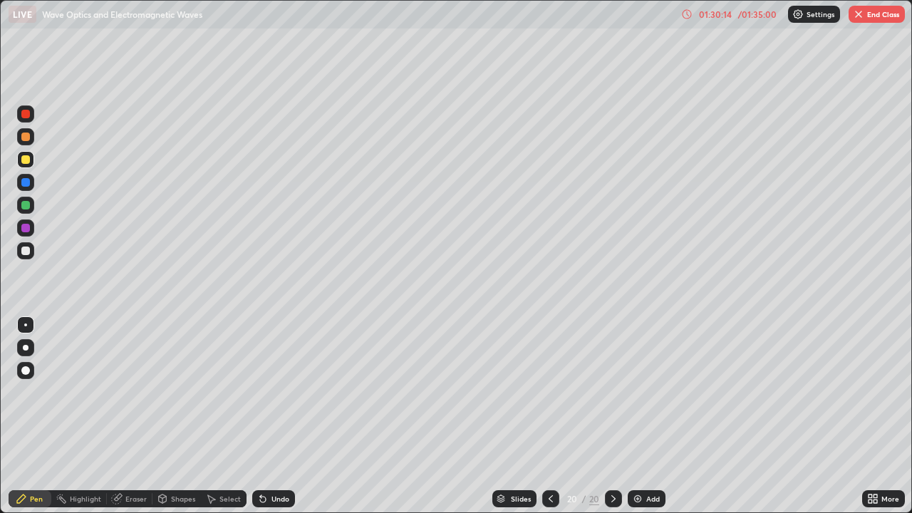
click at [278, 416] on div "Undo" at bounding box center [273, 498] width 43 height 17
click at [278, 416] on div "Undo" at bounding box center [281, 498] width 18 height 7
click at [285, 416] on div "Undo" at bounding box center [273, 498] width 43 height 17
click at [286, 416] on div "Undo" at bounding box center [273, 498] width 43 height 17
click at [285, 416] on div "Undo" at bounding box center [273, 498] width 43 height 17
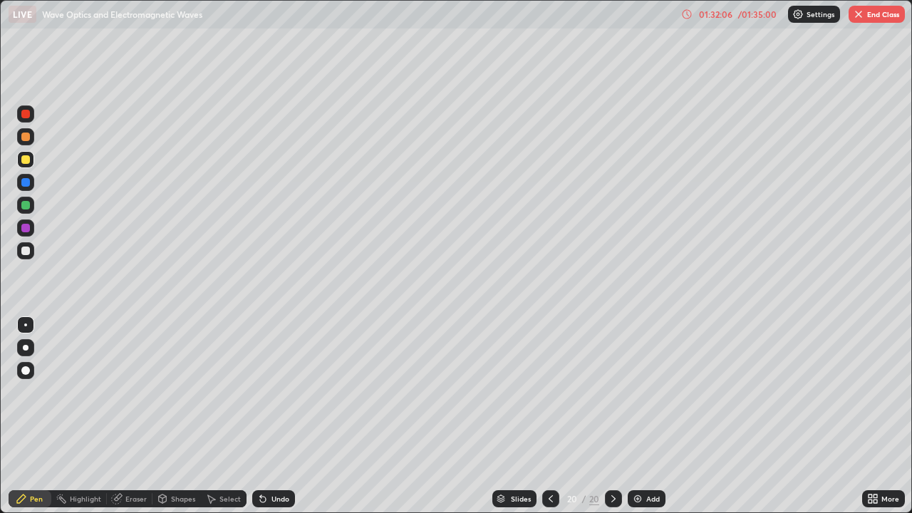
click at [284, 416] on div "Undo" at bounding box center [273, 498] width 43 height 17
click at [283, 416] on div "Undo" at bounding box center [273, 498] width 43 height 17
click at [286, 416] on div "Undo" at bounding box center [273, 498] width 43 height 17
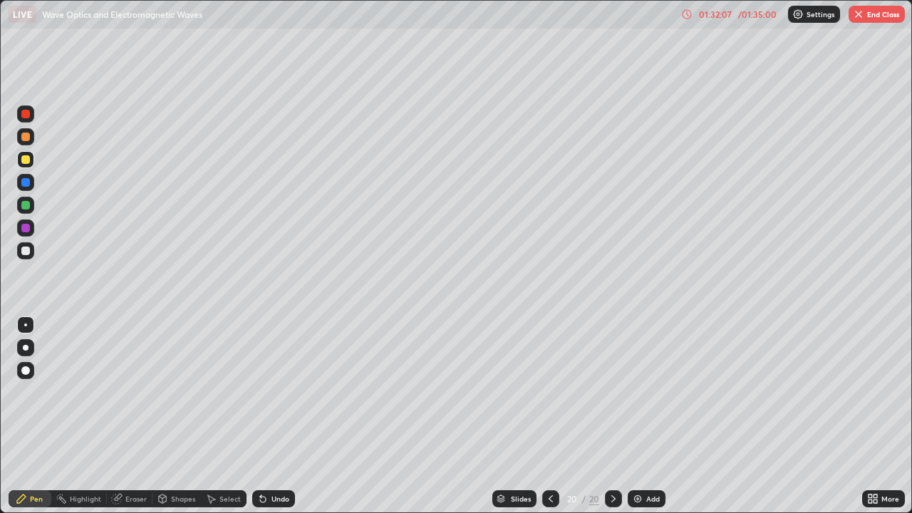
click at [287, 416] on div "Undo" at bounding box center [273, 498] width 43 height 17
click at [286, 416] on div "Undo" at bounding box center [273, 498] width 43 height 17
click at [871, 22] on button "End Class" at bounding box center [877, 14] width 56 height 17
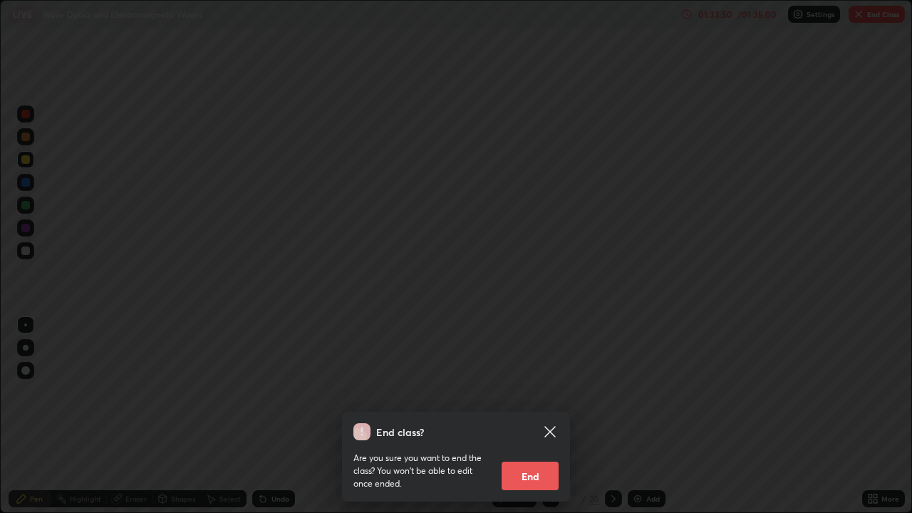
click at [541, 416] on button "End" at bounding box center [530, 476] width 57 height 29
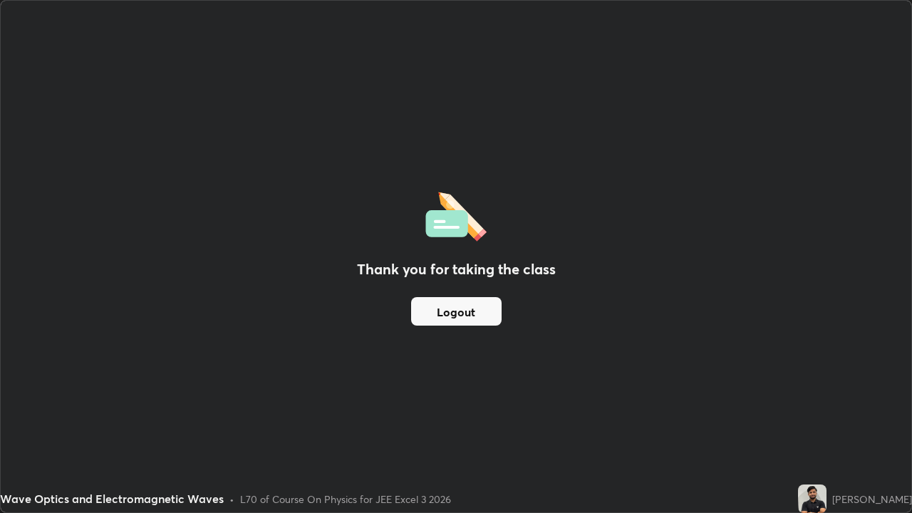
click at [452, 314] on button "Logout" at bounding box center [456, 311] width 91 height 29
click at [450, 304] on button "Logout" at bounding box center [456, 311] width 91 height 29
